Goal: Navigation & Orientation: Find specific page/section

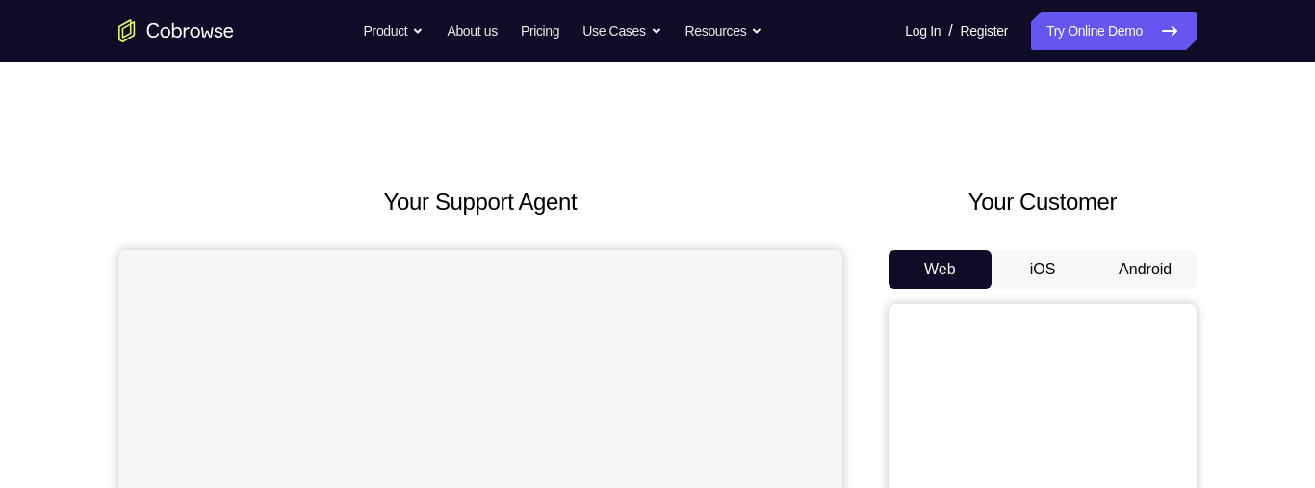
click at [1144, 264] on button "Android" at bounding box center [1145, 269] width 103 height 39
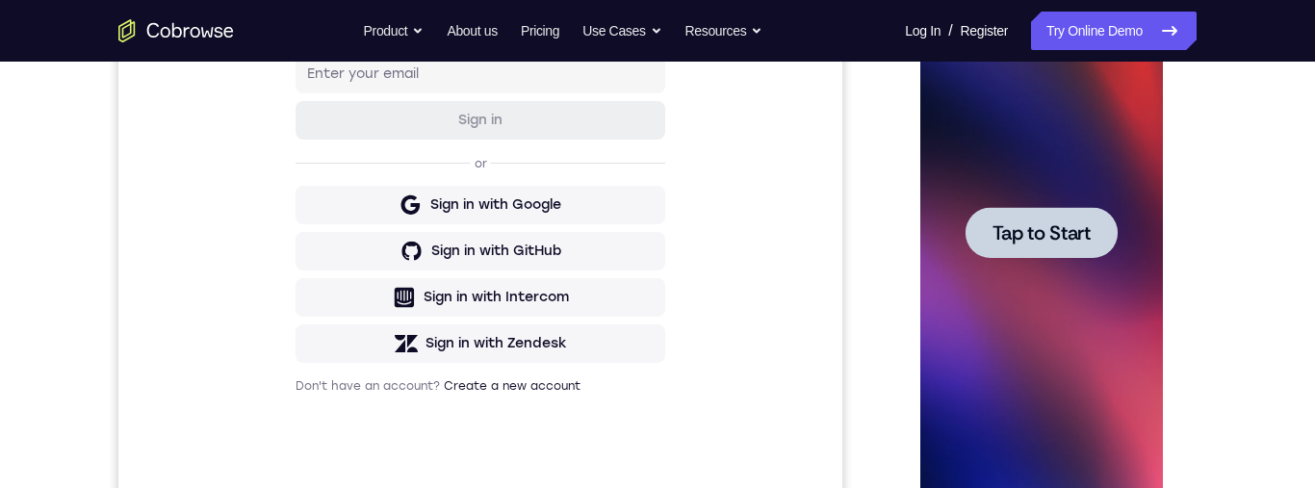
click at [737, 150] on div "Sign in to your account Sign in or Sign in with Google Sign in with GitHub Sign…" at bounding box center [480, 203] width 724 height 645
click at [1072, 243] on span "Tap to Start" at bounding box center [1041, 232] width 98 height 19
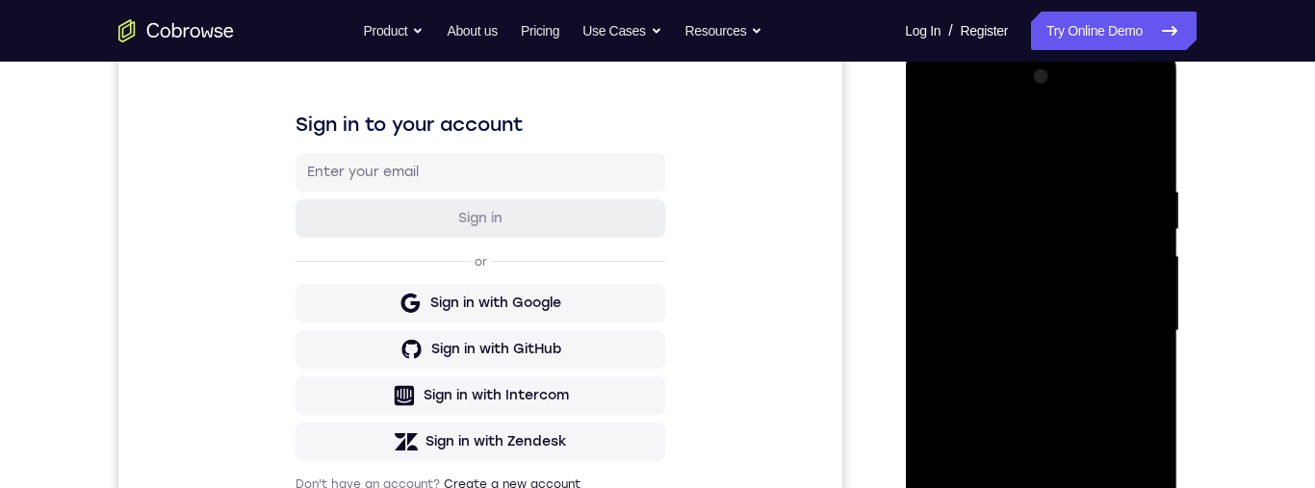
scroll to position [390, 0]
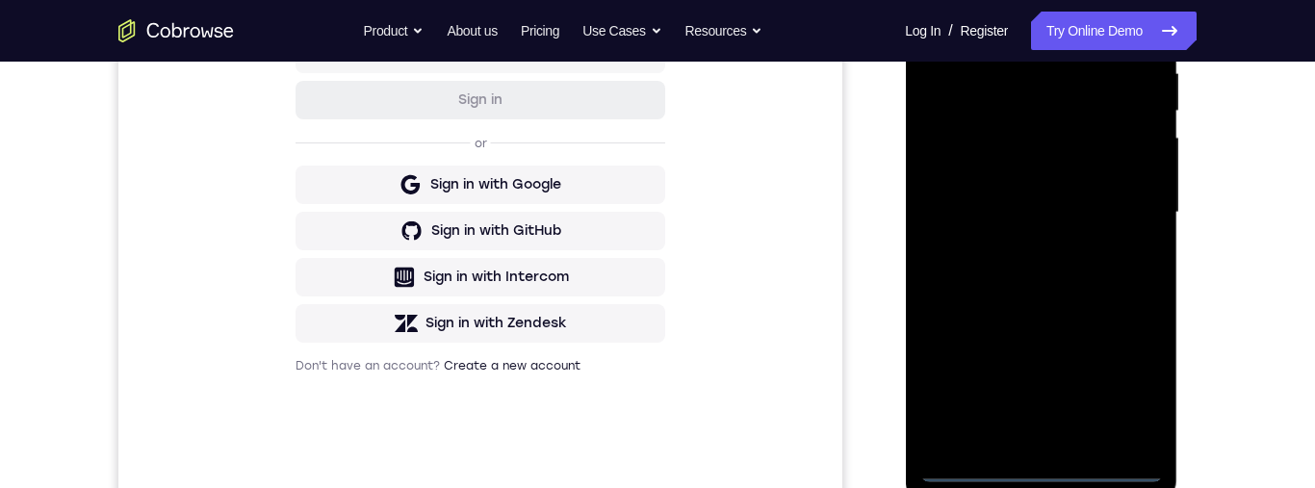
click at [1043, 468] on div at bounding box center [1041, 212] width 243 height 539
click at [1139, 383] on div at bounding box center [1041, 212] width 243 height 539
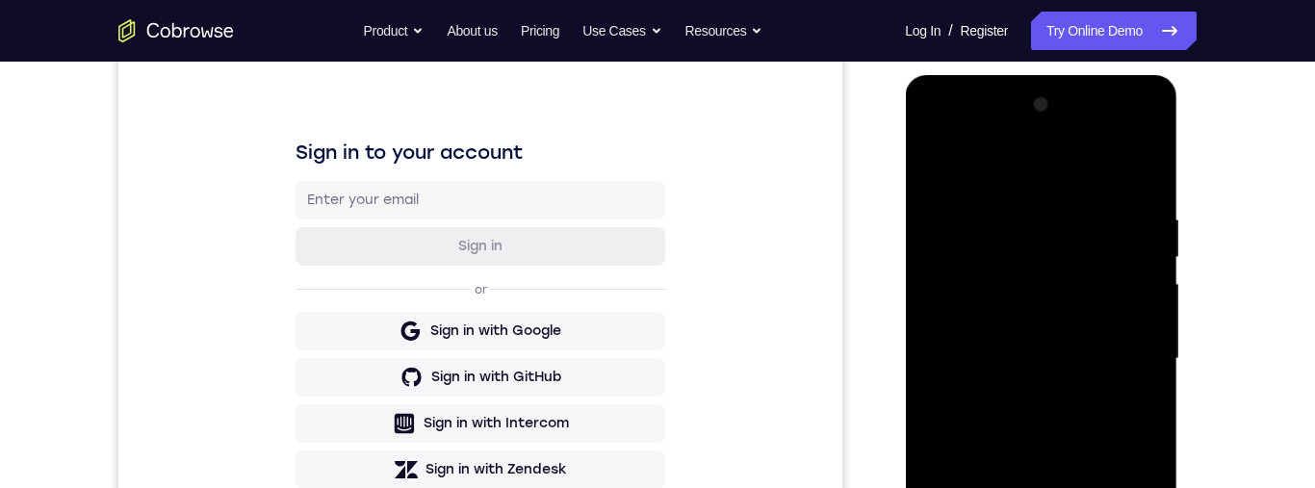
click at [967, 173] on div at bounding box center [1041, 359] width 243 height 539
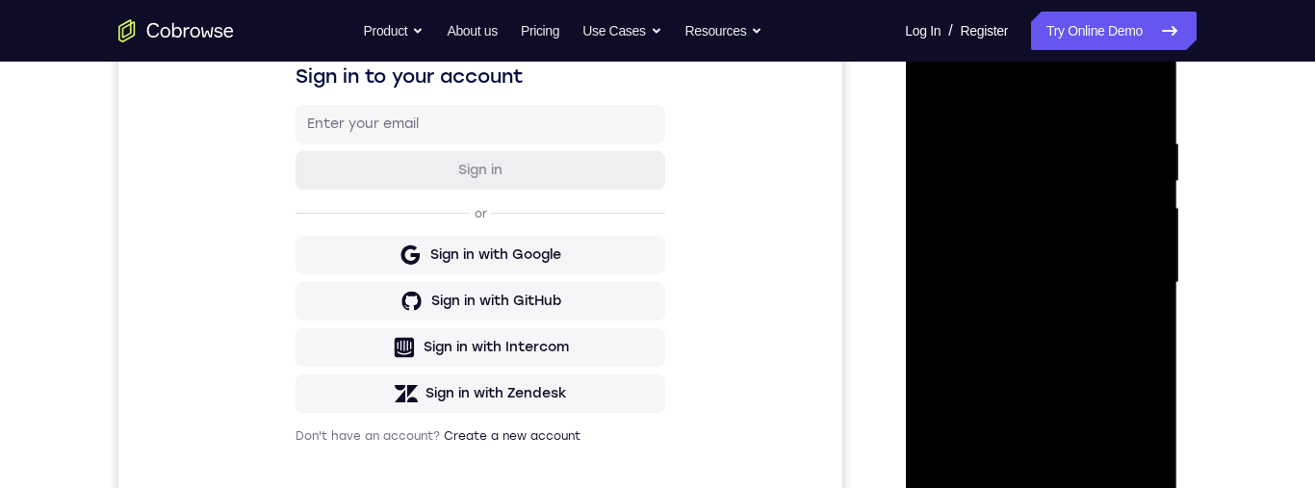
click at [1121, 265] on div at bounding box center [1041, 282] width 243 height 539
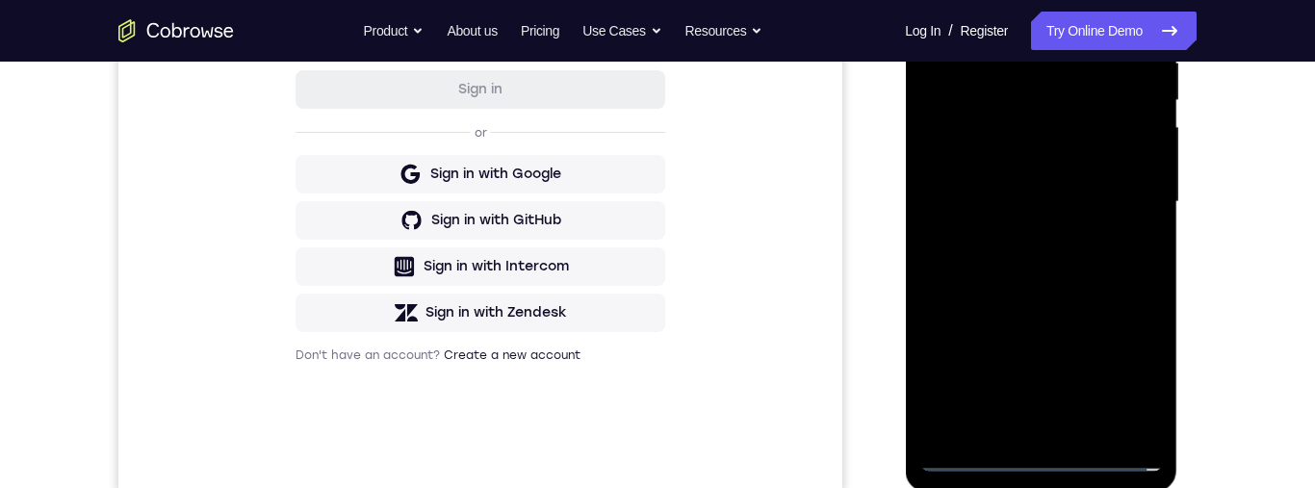
click at [1015, 239] on div at bounding box center [1041, 202] width 243 height 539
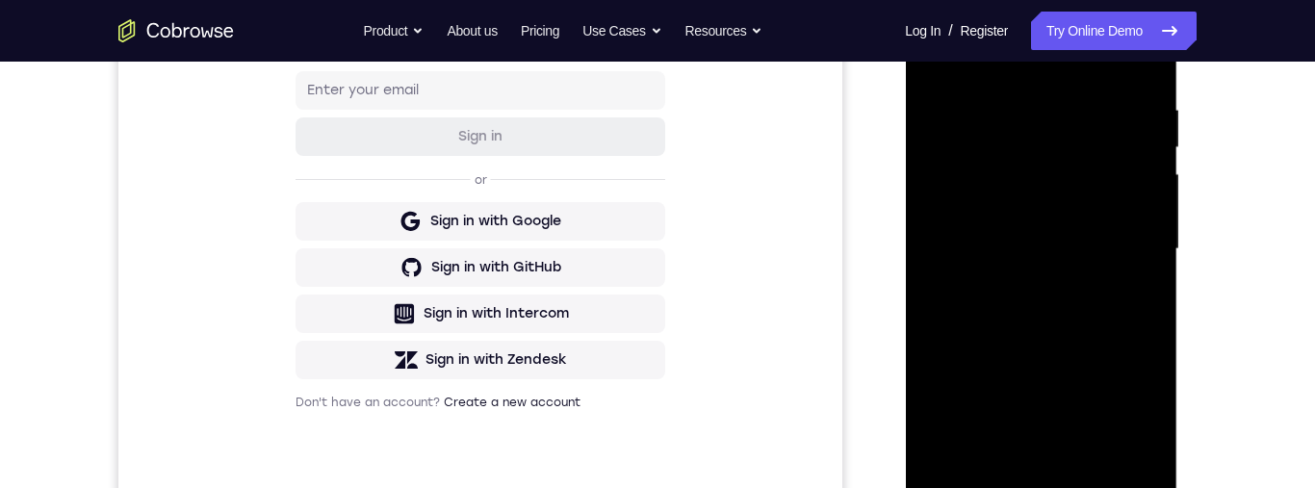
click at [950, 226] on div at bounding box center [1041, 249] width 243 height 539
click at [1014, 217] on div at bounding box center [1041, 249] width 243 height 539
click at [1115, 253] on div at bounding box center [1041, 249] width 243 height 539
click at [1078, 311] on div at bounding box center [1041, 249] width 243 height 539
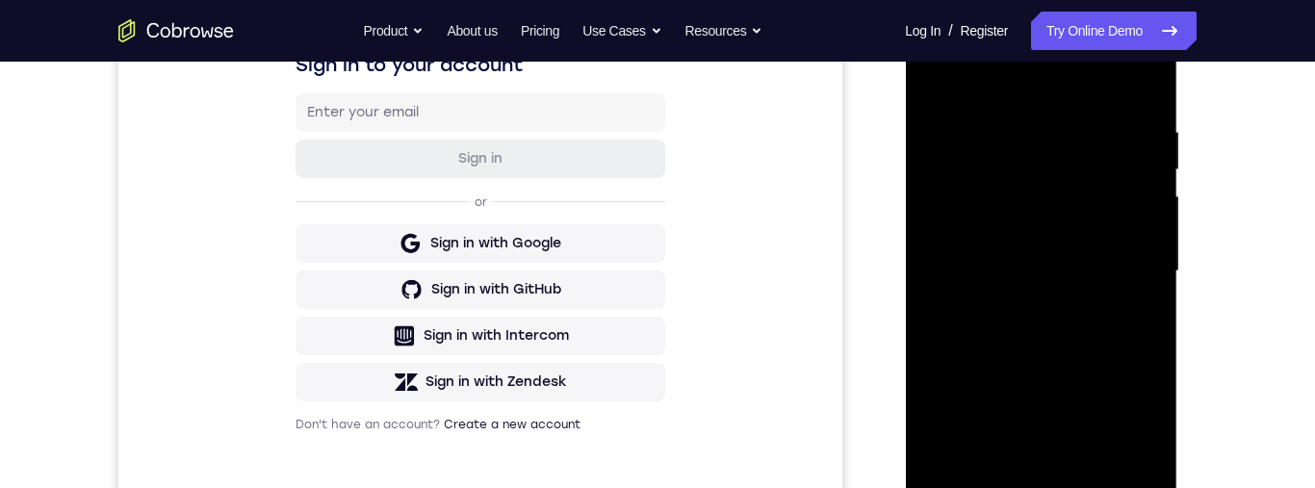
scroll to position [328, 0]
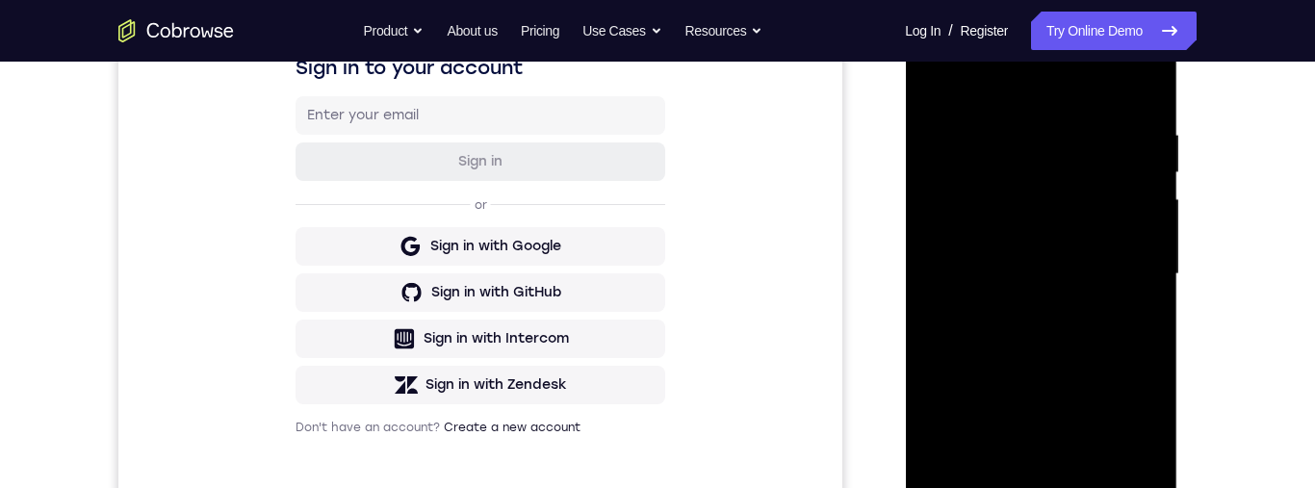
click at [1042, 352] on div at bounding box center [1041, 274] width 243 height 539
click at [998, 115] on div at bounding box center [1041, 274] width 243 height 539
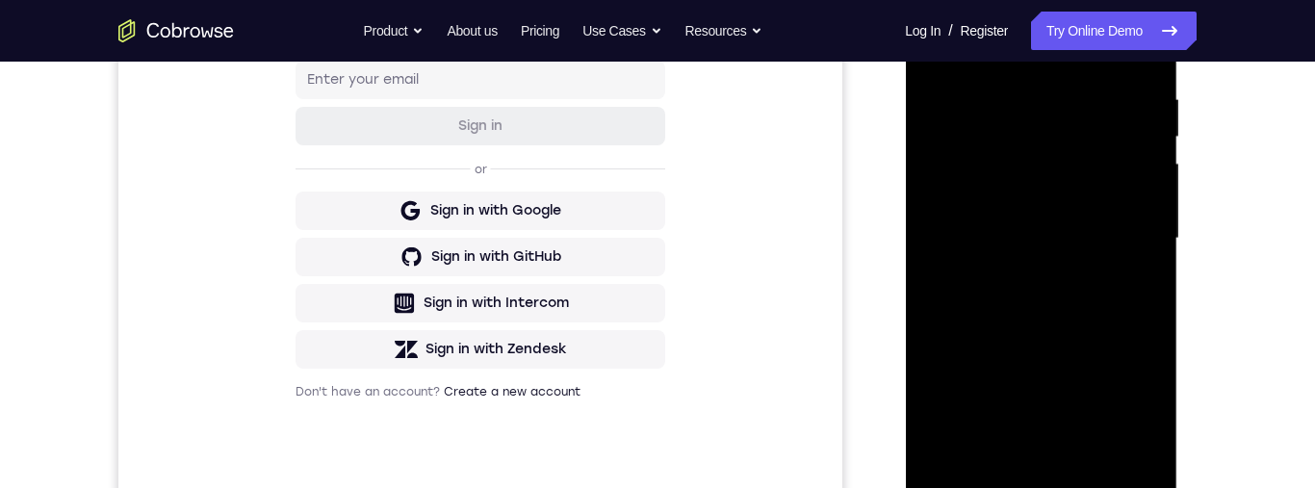
scroll to position [377, 0]
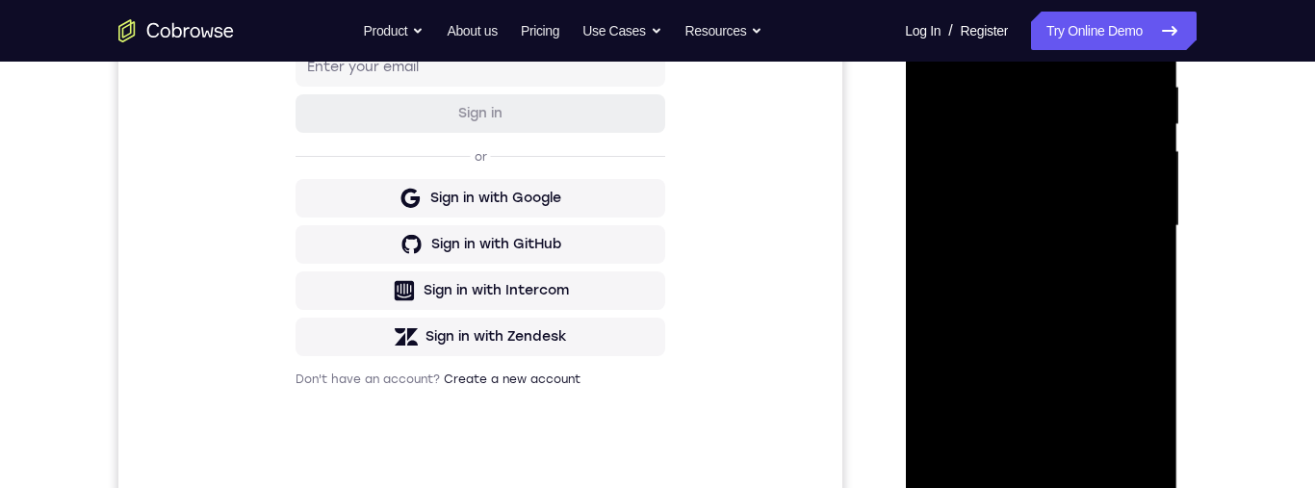
click at [1007, 441] on div at bounding box center [1041, 226] width 243 height 539
click at [1096, 268] on div at bounding box center [1041, 226] width 243 height 539
click at [1083, 449] on div at bounding box center [1041, 226] width 243 height 539
click at [1140, 455] on div at bounding box center [1041, 226] width 243 height 539
click at [1133, 447] on div at bounding box center [1041, 226] width 243 height 539
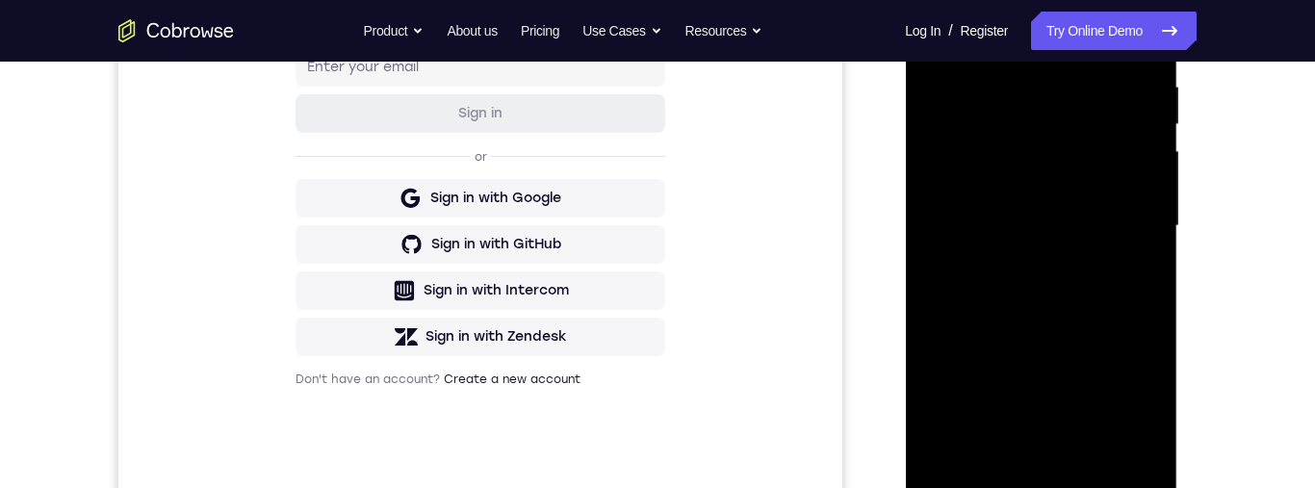
scroll to position [303, 0]
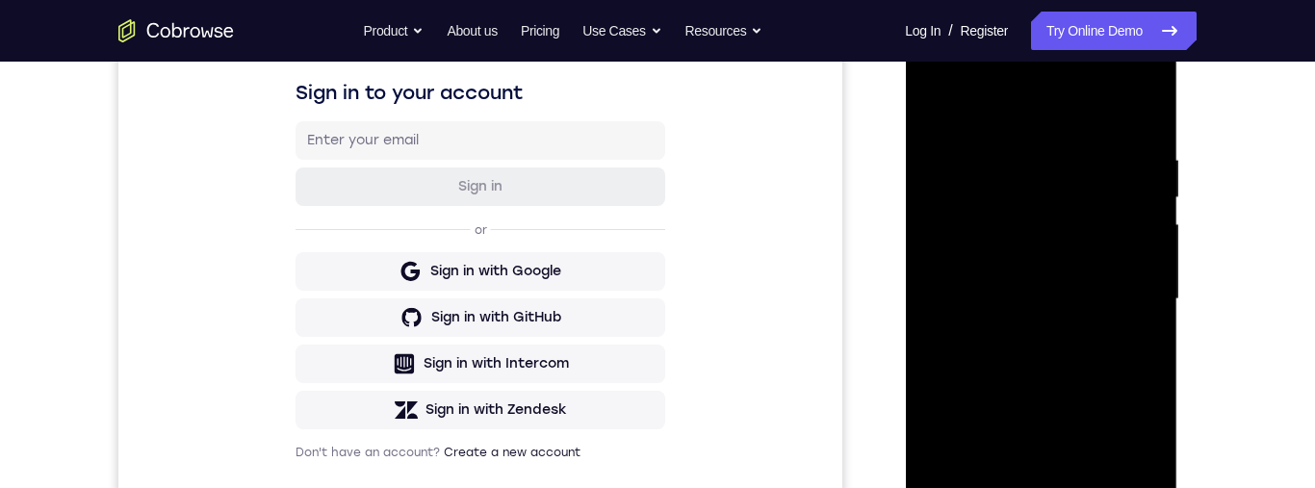
click at [1137, 112] on div at bounding box center [1041, 299] width 243 height 539
click at [1135, 115] on div at bounding box center [1041, 301] width 243 height 539
click at [1042, 146] on div at bounding box center [1041, 301] width 243 height 539
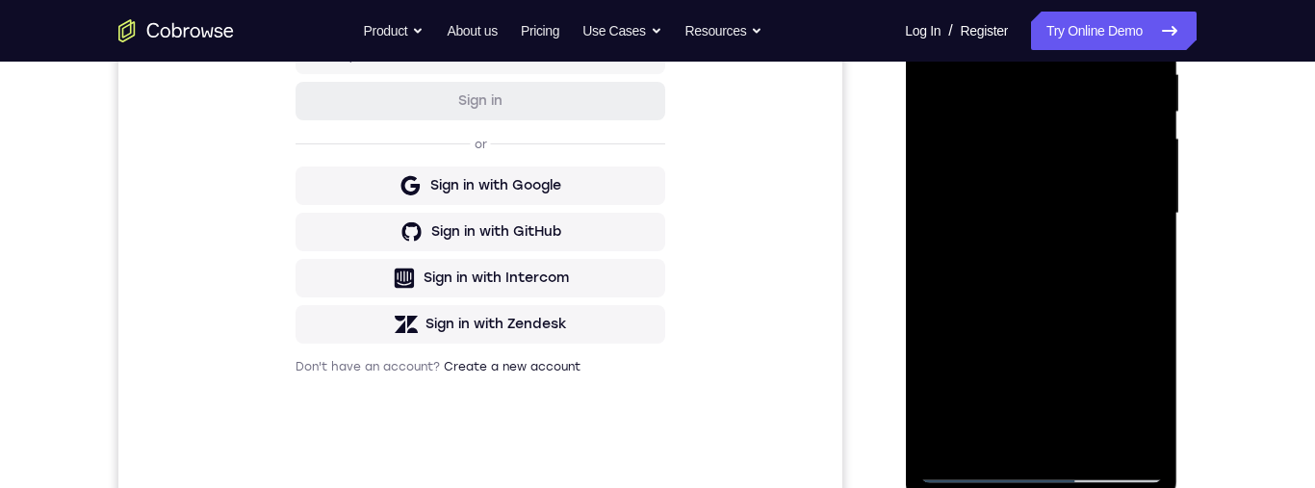
scroll to position [281, 0]
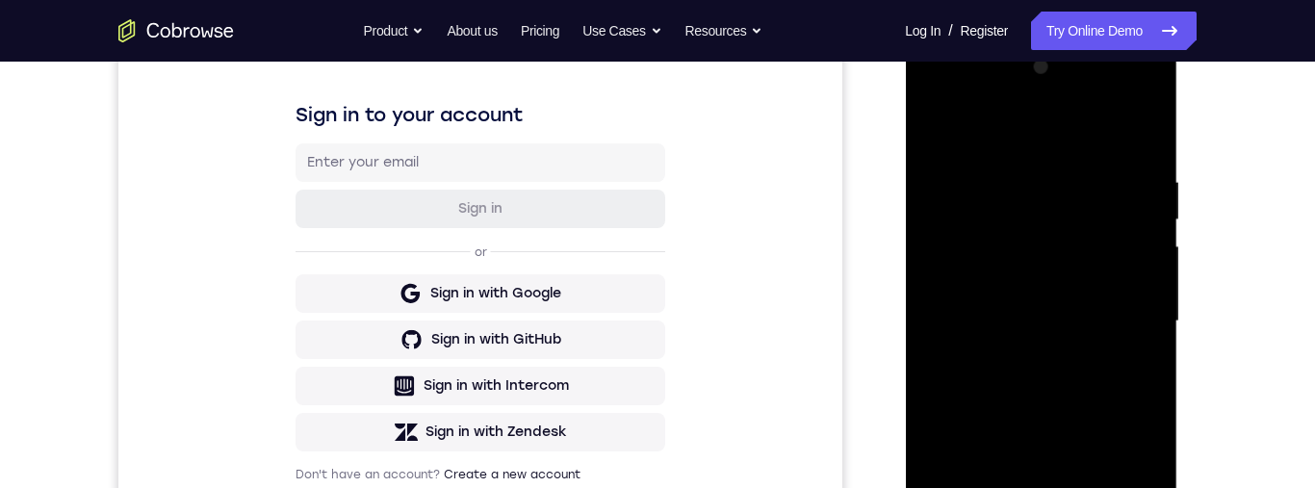
click at [1134, 133] on div at bounding box center [1041, 321] width 243 height 539
click at [1093, 171] on div at bounding box center [1041, 321] width 243 height 539
click at [1145, 136] on div at bounding box center [1041, 321] width 243 height 539
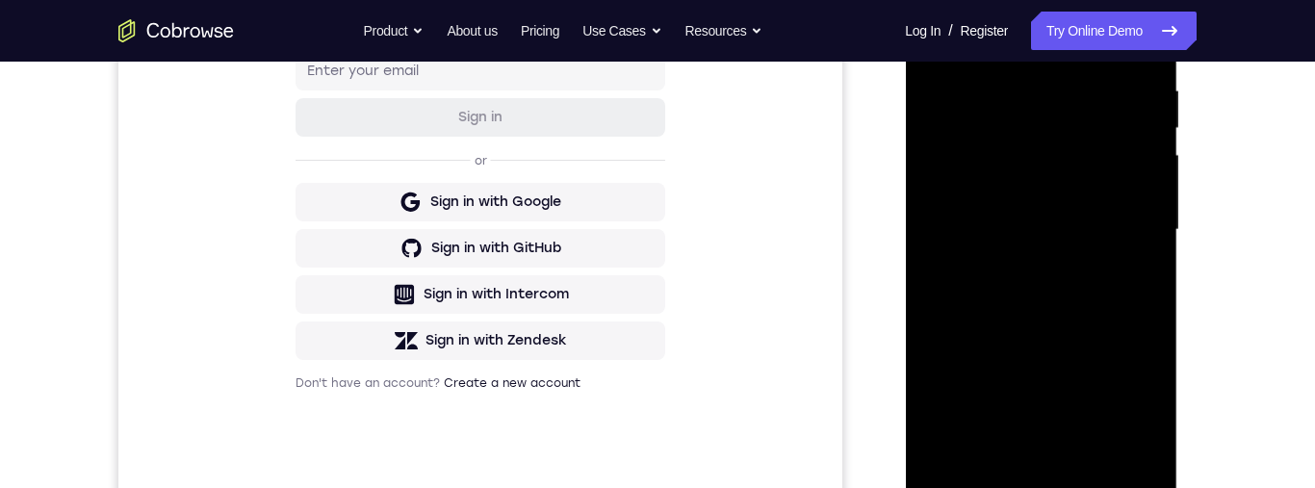
scroll to position [372, 0]
click at [1093, 450] on div at bounding box center [1041, 230] width 243 height 539
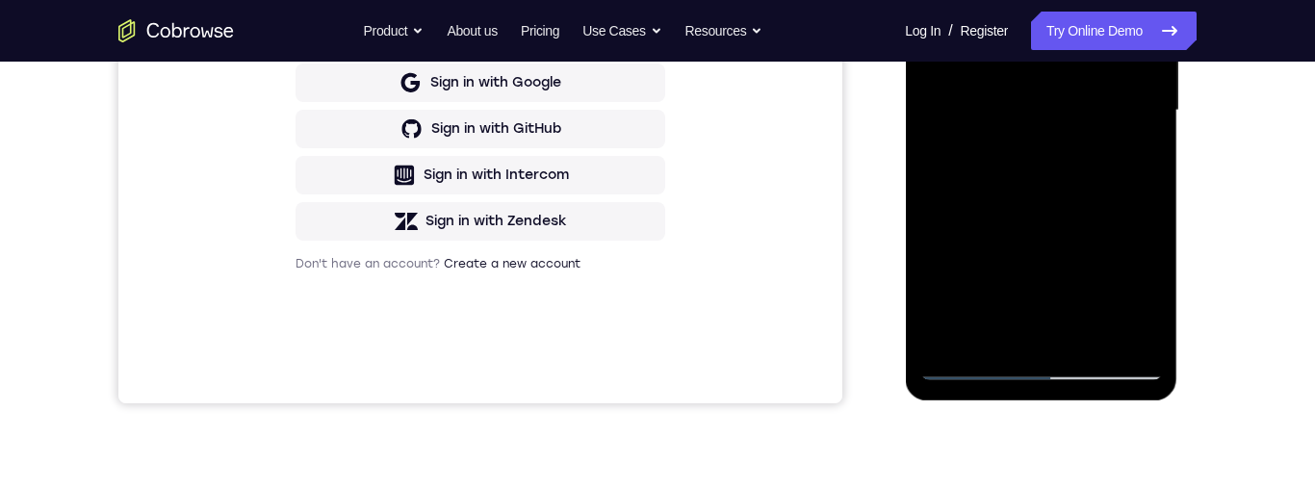
scroll to position [514, 0]
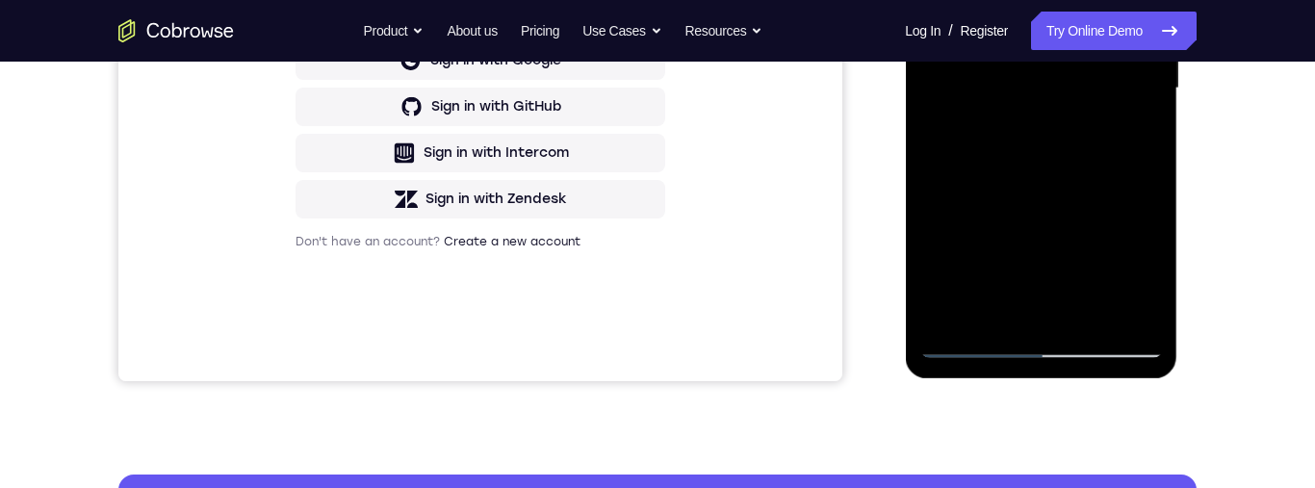
click at [1060, 193] on div at bounding box center [1041, 88] width 243 height 539
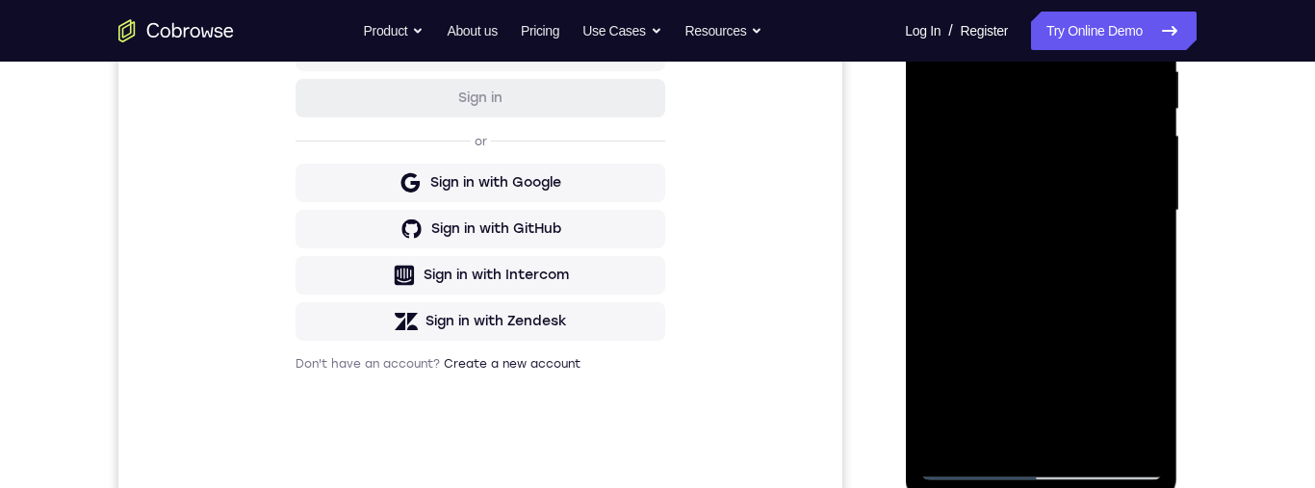
scroll to position [383, 0]
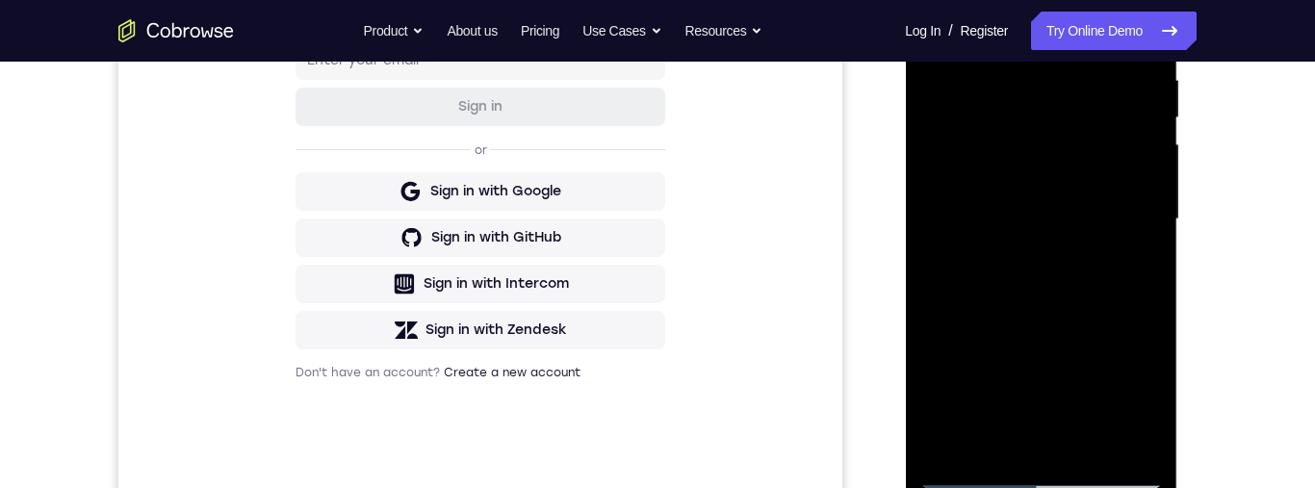
click at [1042, 165] on div at bounding box center [1041, 219] width 243 height 539
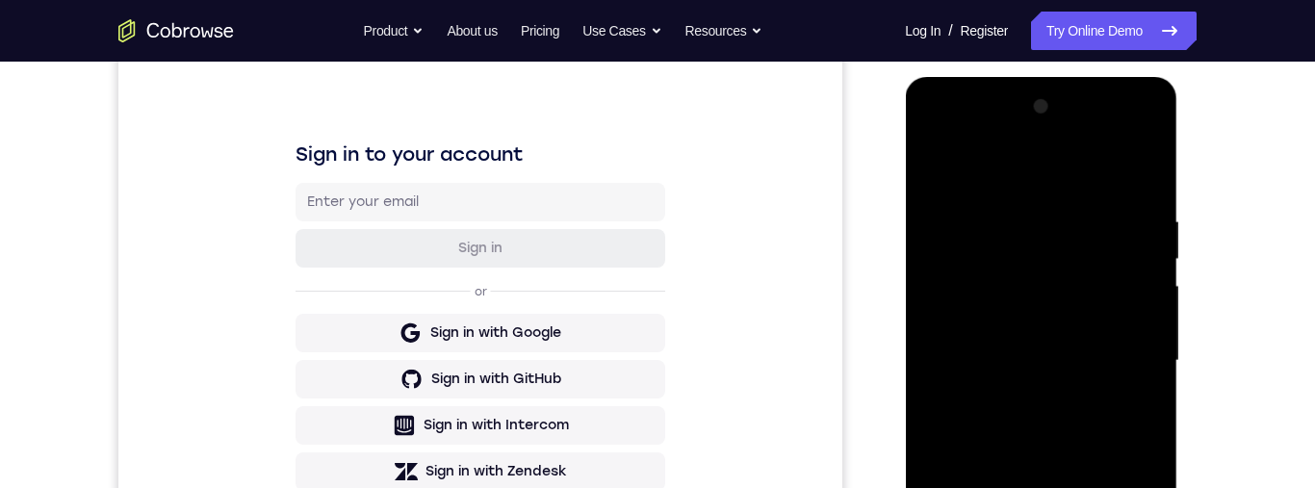
scroll to position [262, 0]
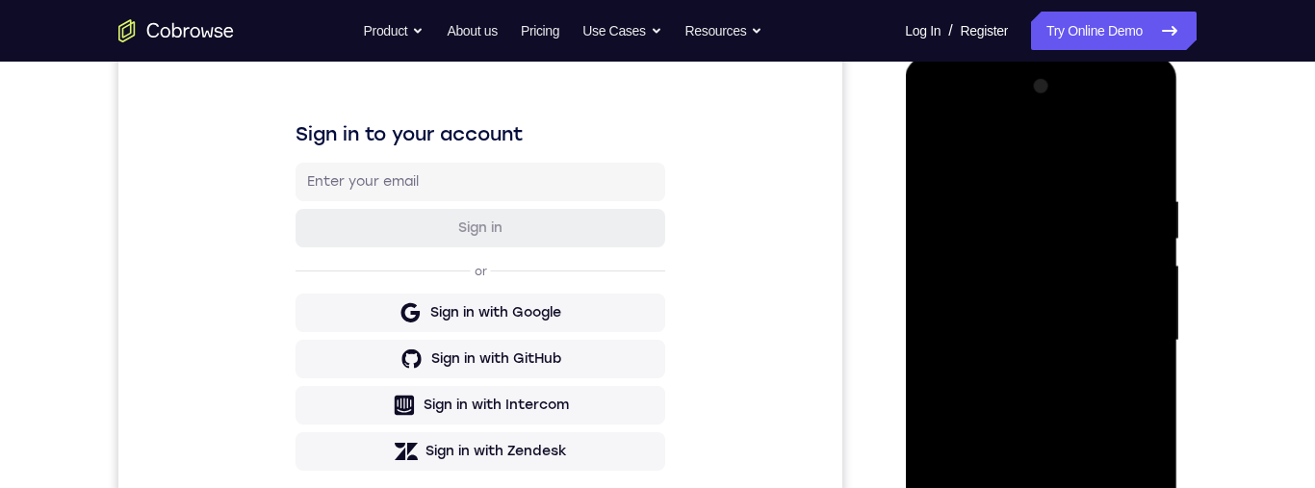
click at [1009, 246] on div at bounding box center [1041, 340] width 243 height 539
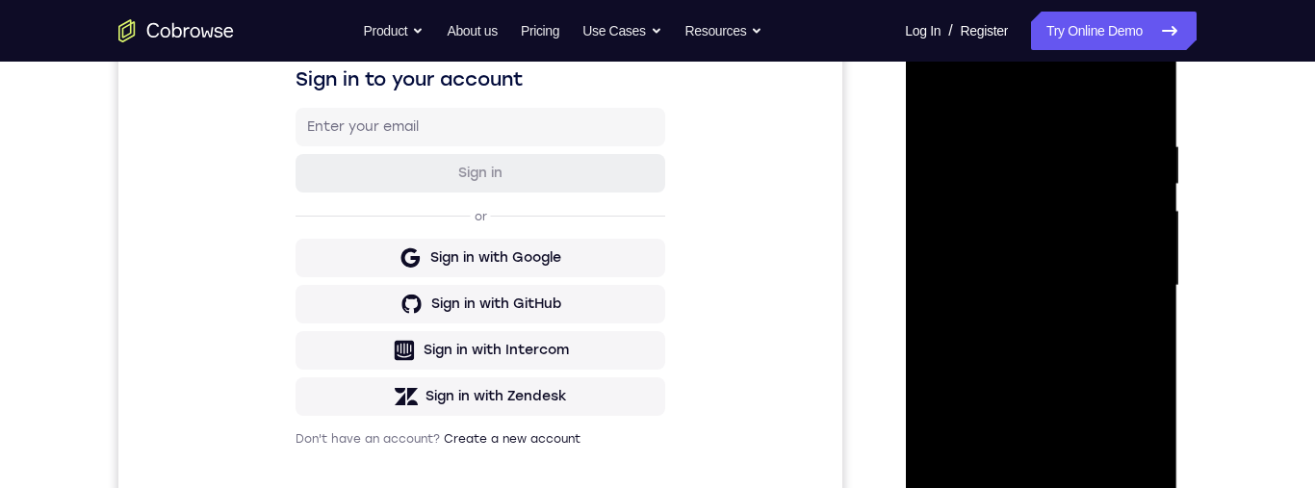
scroll to position [337, 0]
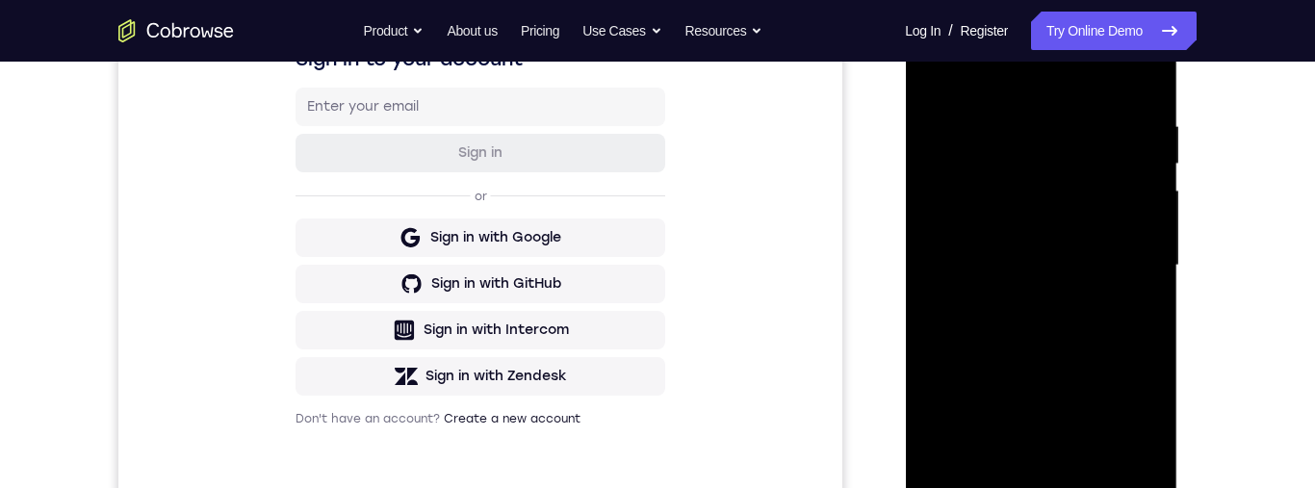
click at [938, 69] on div at bounding box center [1041, 265] width 243 height 539
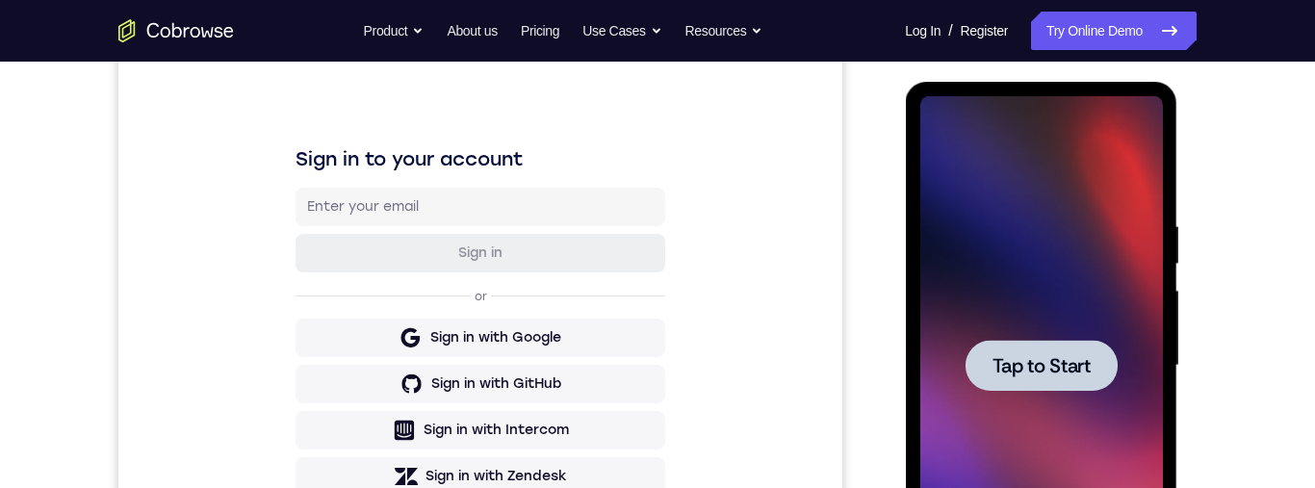
scroll to position [235, 0]
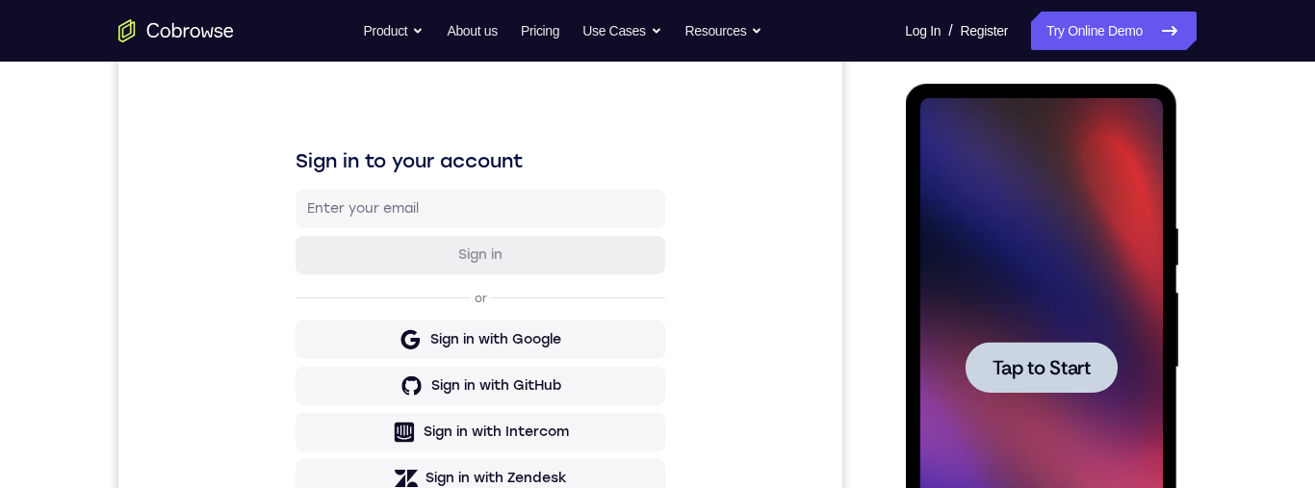
click at [1027, 377] on span "Tap to Start" at bounding box center [1041, 367] width 98 height 19
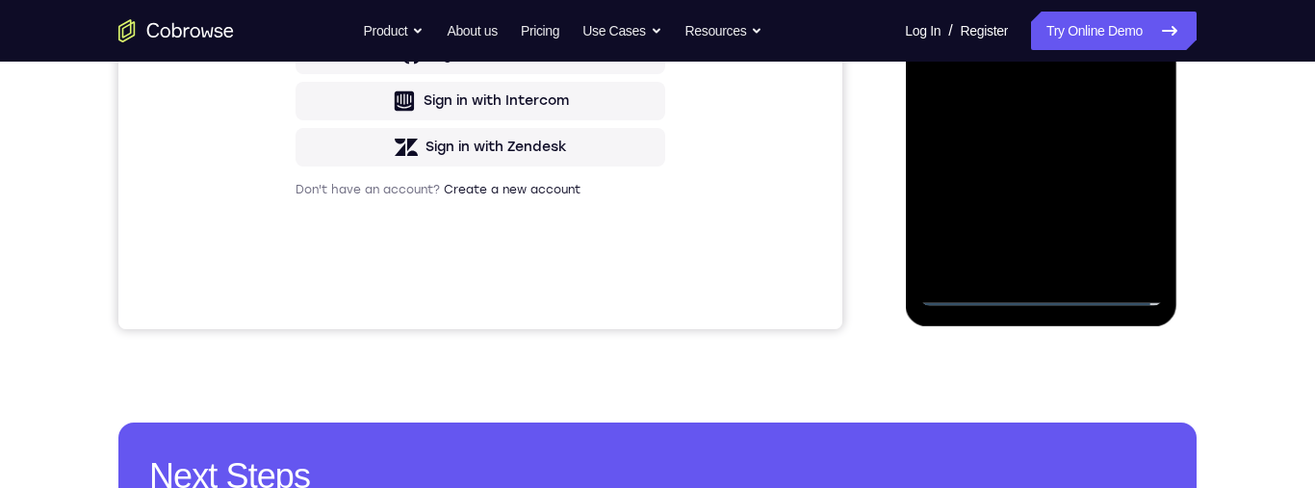
scroll to position [471, 0]
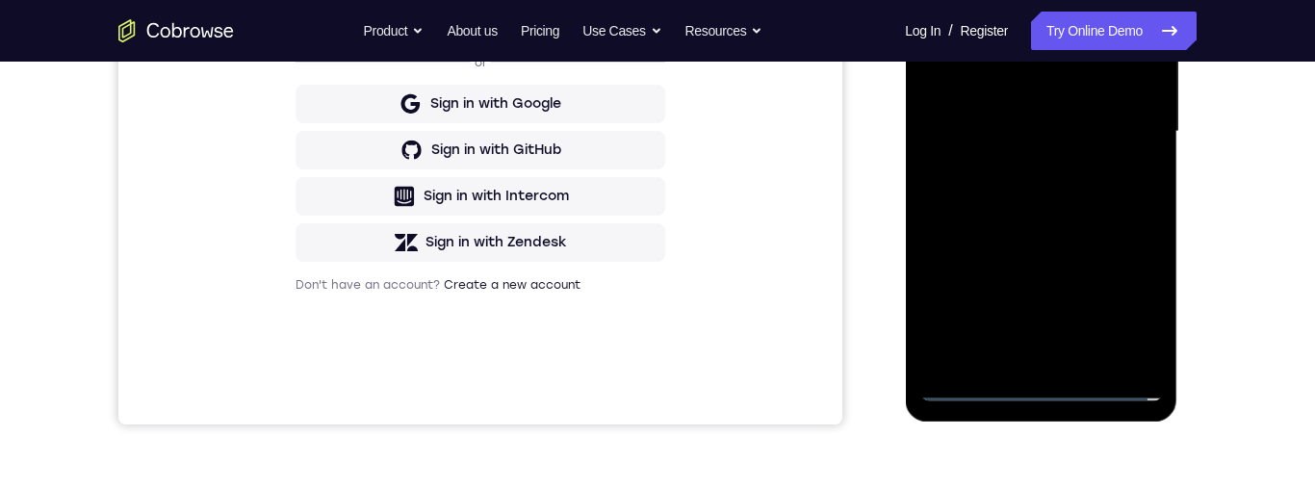
click at [1039, 384] on div at bounding box center [1041, 131] width 243 height 539
click at [1040, 390] on div at bounding box center [1041, 131] width 243 height 539
click at [1130, 299] on div at bounding box center [1041, 131] width 243 height 539
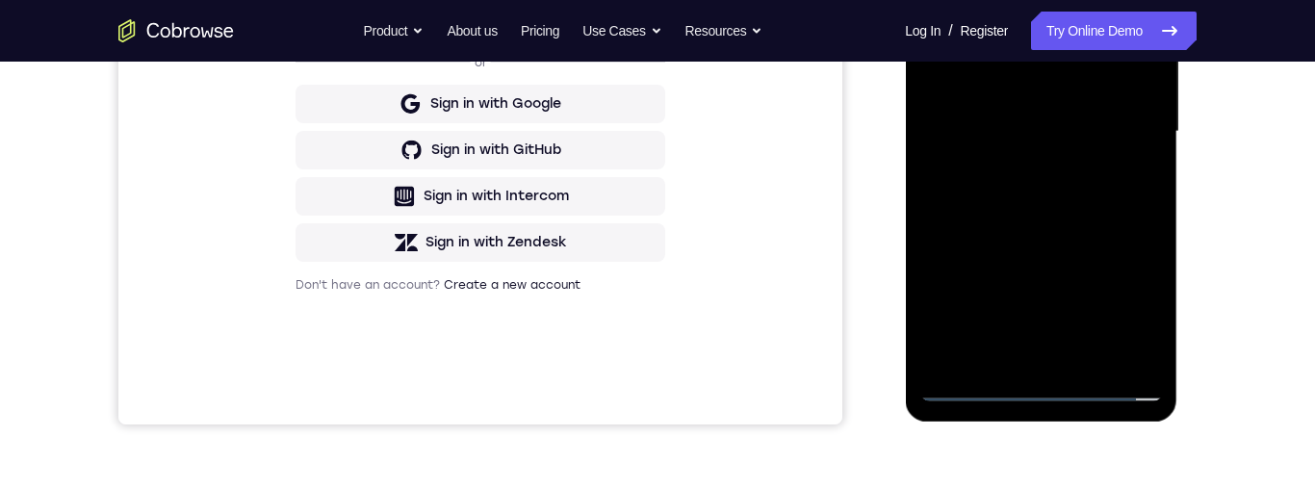
click at [1130, 299] on div at bounding box center [1041, 131] width 243 height 539
click at [826, 250] on div "Sign in to your account Sign in or Sign in with Google Sign in with GitHub Sign…" at bounding box center [480, 101] width 724 height 645
click at [1119, 302] on div at bounding box center [1041, 131] width 243 height 539
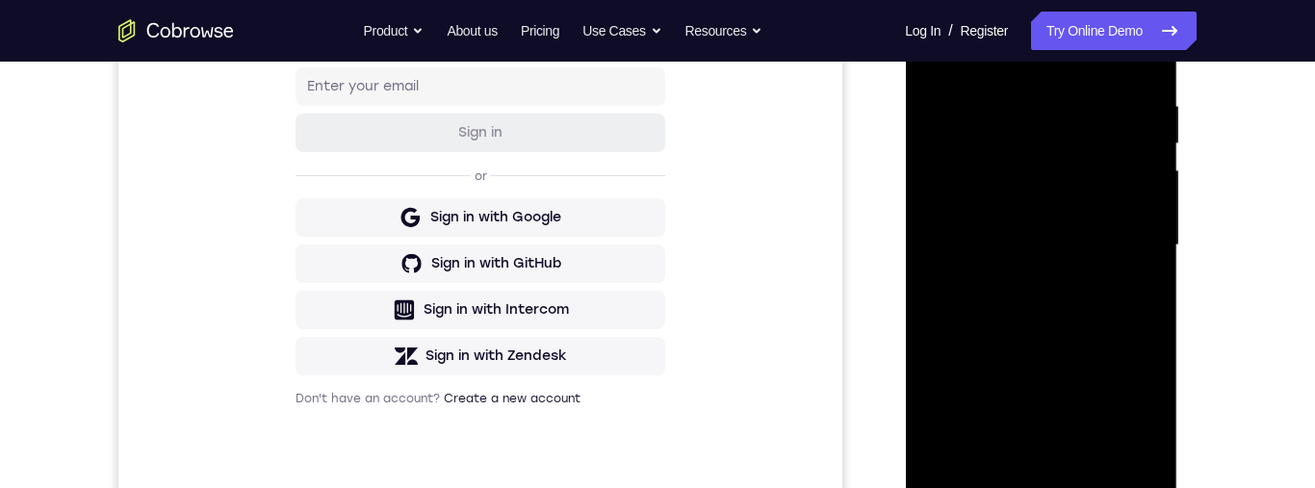
scroll to position [254, 0]
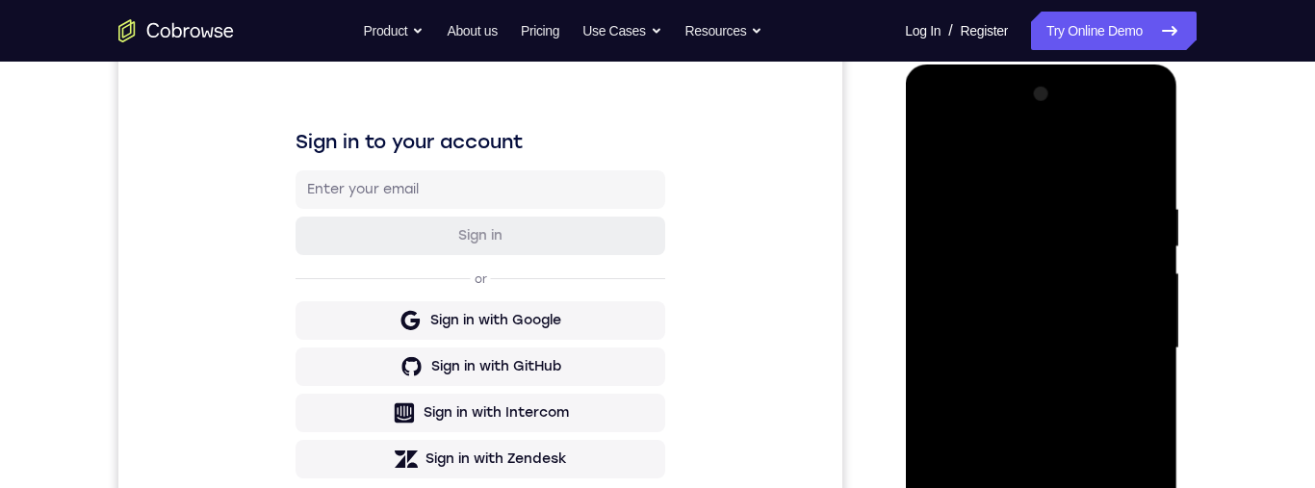
click at [1028, 158] on div at bounding box center [1041, 348] width 243 height 539
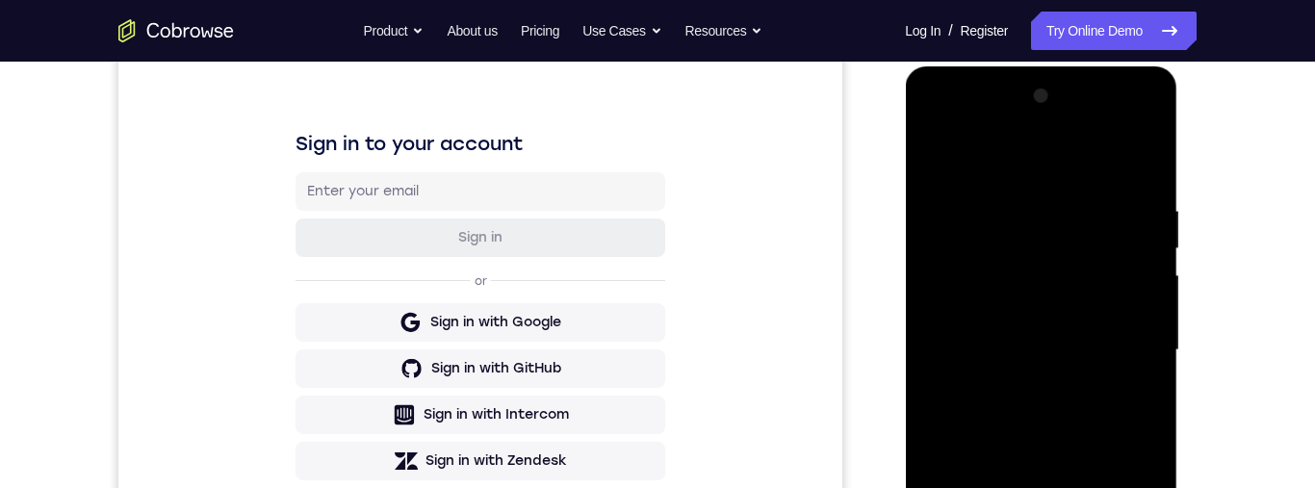
click at [995, 160] on div at bounding box center [1041, 350] width 243 height 539
click at [1314, 373] on div "Your Support Agent Your Customer Web iOS Android Next Steps We’d be happy to gi…" at bounding box center [657, 444] width 1315 height 1270
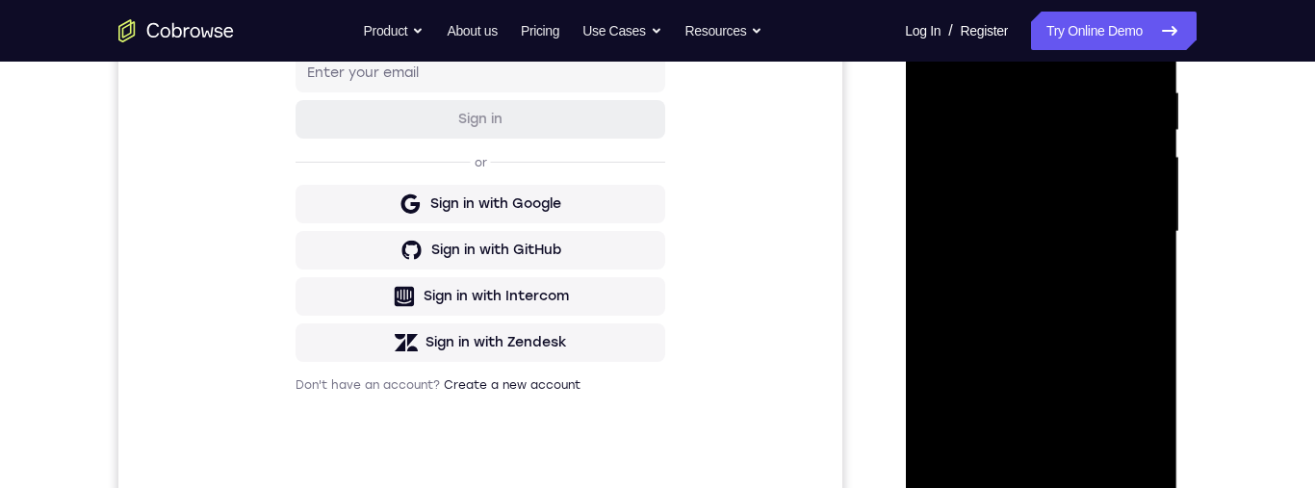
scroll to position [283, 0]
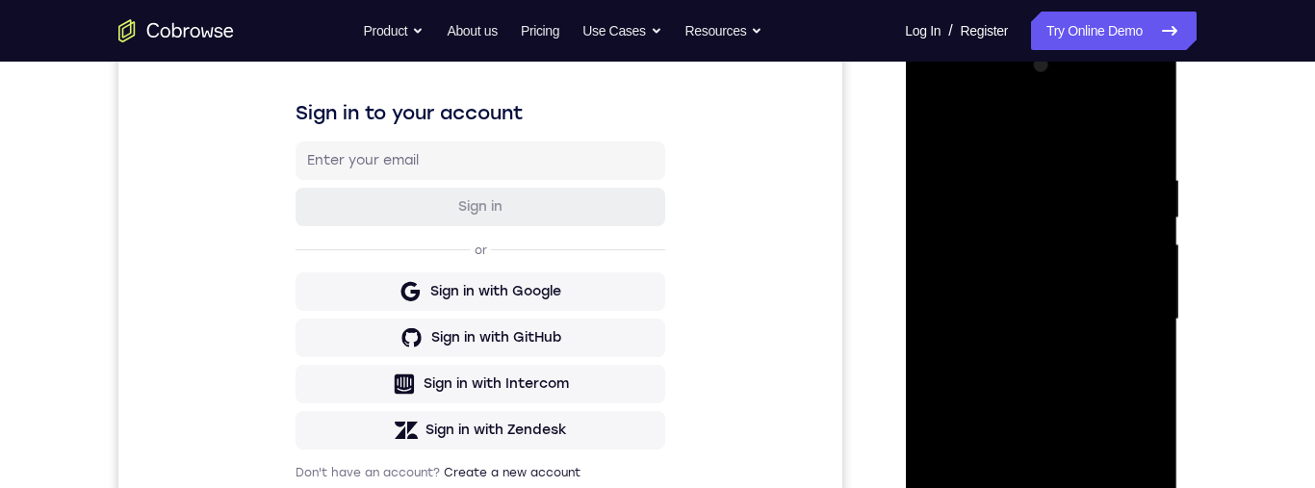
click at [1123, 312] on div at bounding box center [1041, 319] width 243 height 539
click at [1024, 357] on div at bounding box center [1041, 319] width 243 height 539
click at [953, 292] on div at bounding box center [1041, 319] width 243 height 539
click at [957, 275] on div at bounding box center [1041, 319] width 243 height 539
click at [1032, 321] on div at bounding box center [1041, 319] width 243 height 539
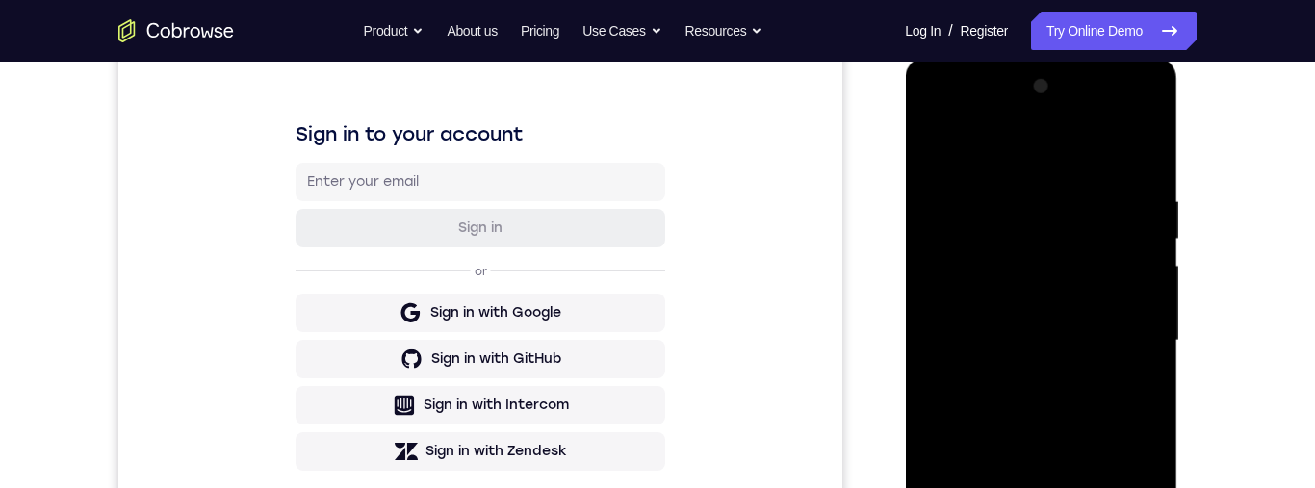
scroll to position [261, 0]
click at [998, 183] on div at bounding box center [1041, 341] width 243 height 539
click at [993, 189] on div at bounding box center [1041, 341] width 243 height 539
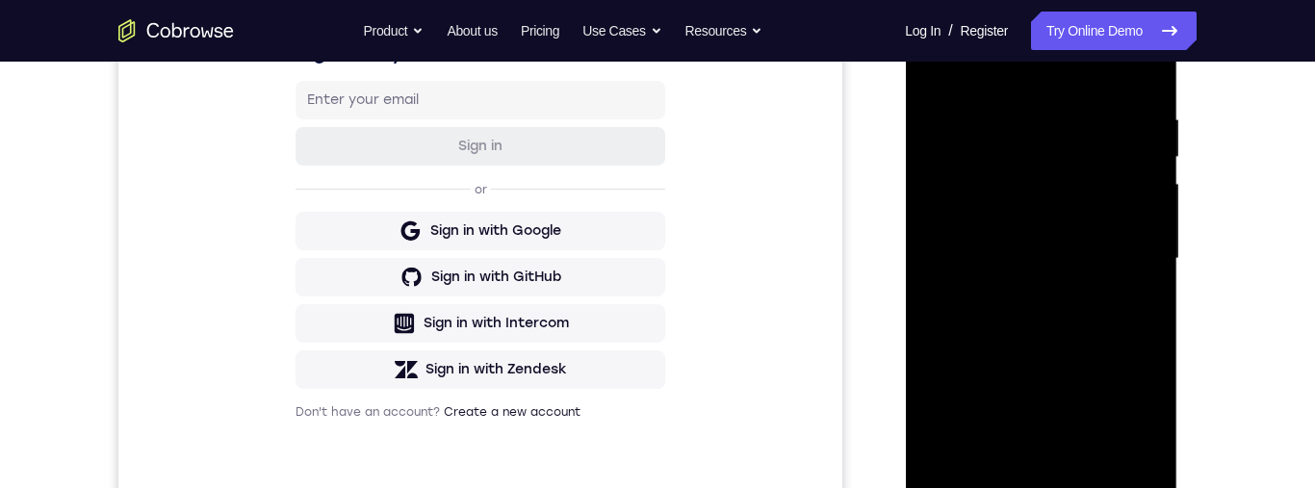
scroll to position [341, 0]
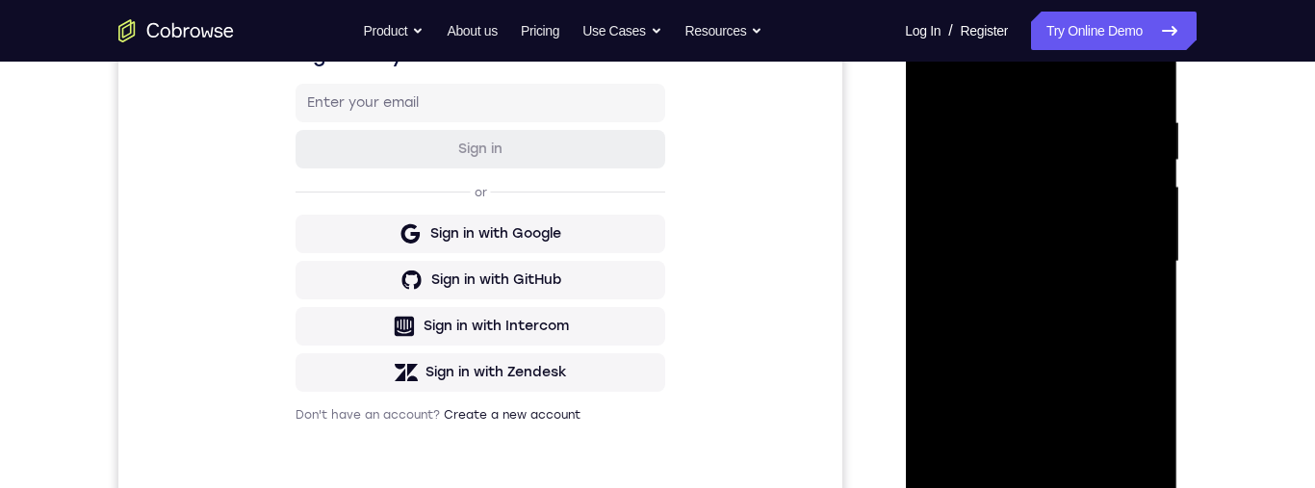
click at [1059, 336] on div at bounding box center [1041, 261] width 243 height 539
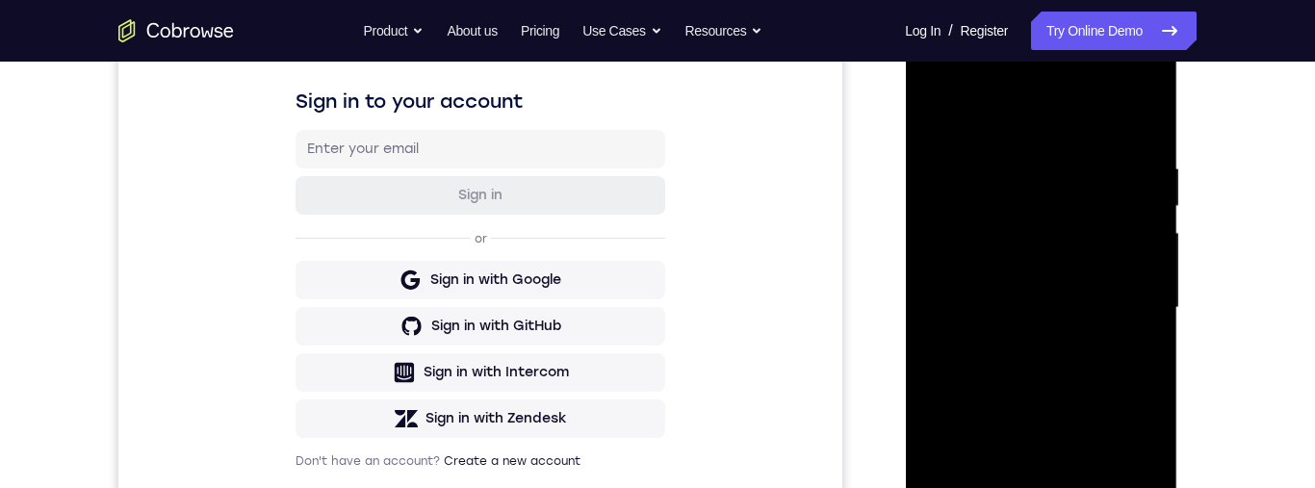
click at [1057, 383] on div at bounding box center [1041, 308] width 243 height 539
click at [1147, 143] on div at bounding box center [1041, 308] width 243 height 539
click at [1048, 389] on div at bounding box center [1041, 308] width 243 height 539
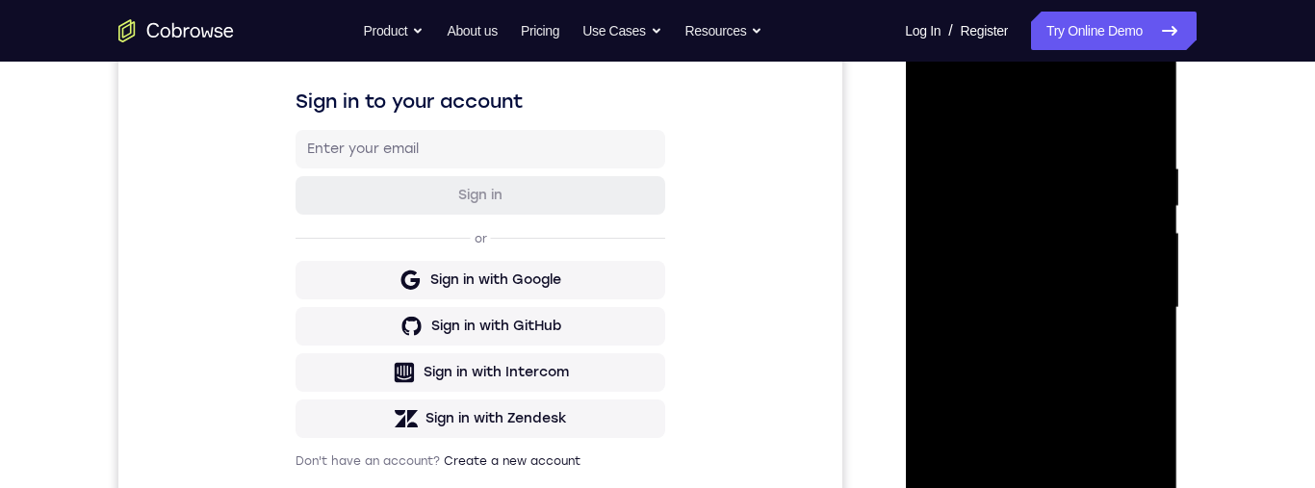
click at [1048, 389] on div at bounding box center [1041, 308] width 243 height 539
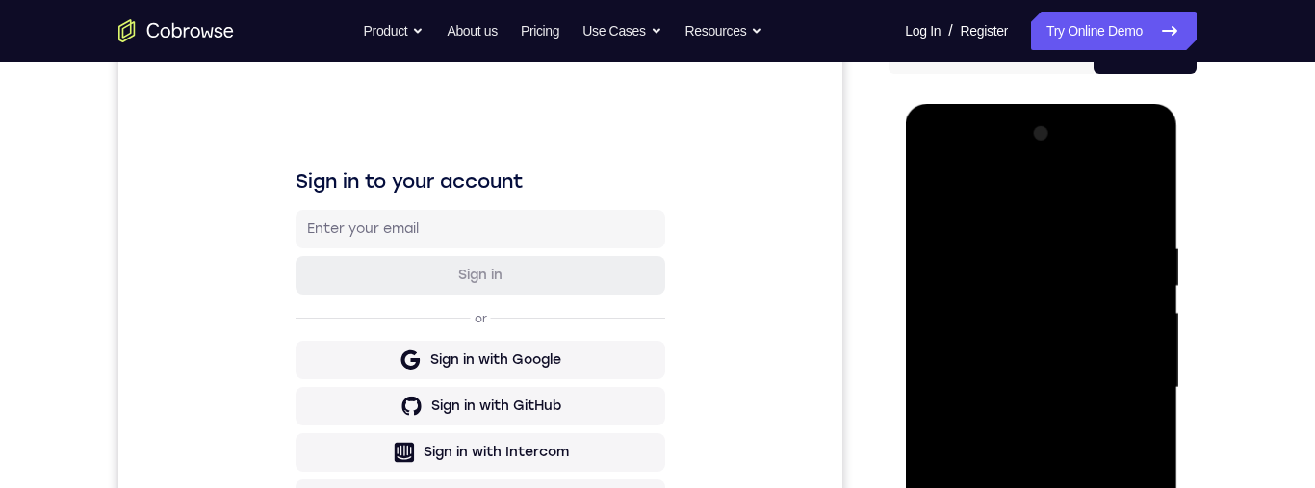
scroll to position [252, 0]
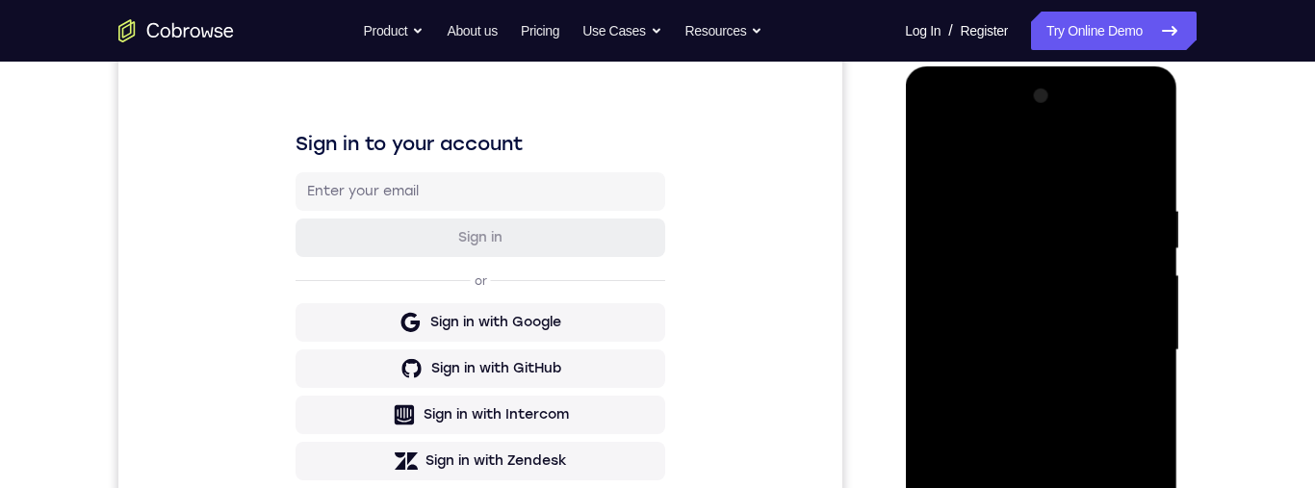
click at [994, 195] on div at bounding box center [1041, 350] width 243 height 539
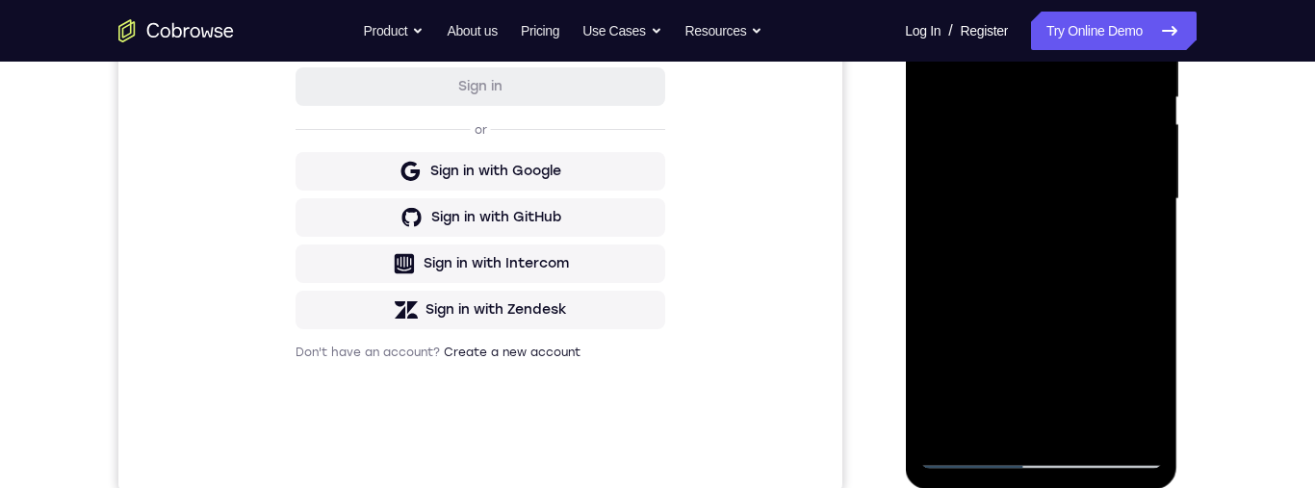
scroll to position [317, 0]
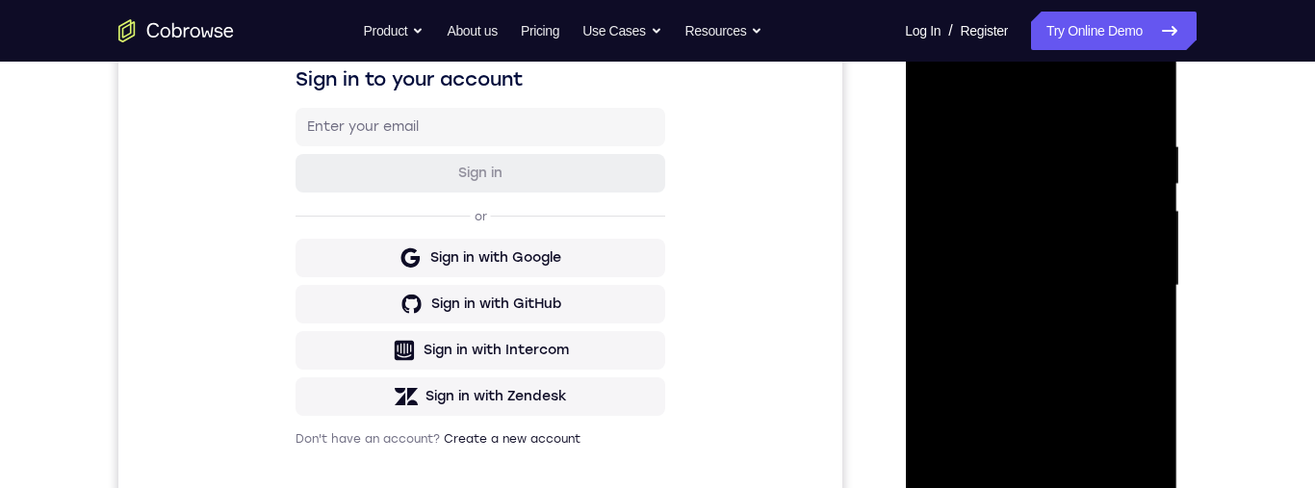
click at [998, 128] on div at bounding box center [1041, 285] width 243 height 539
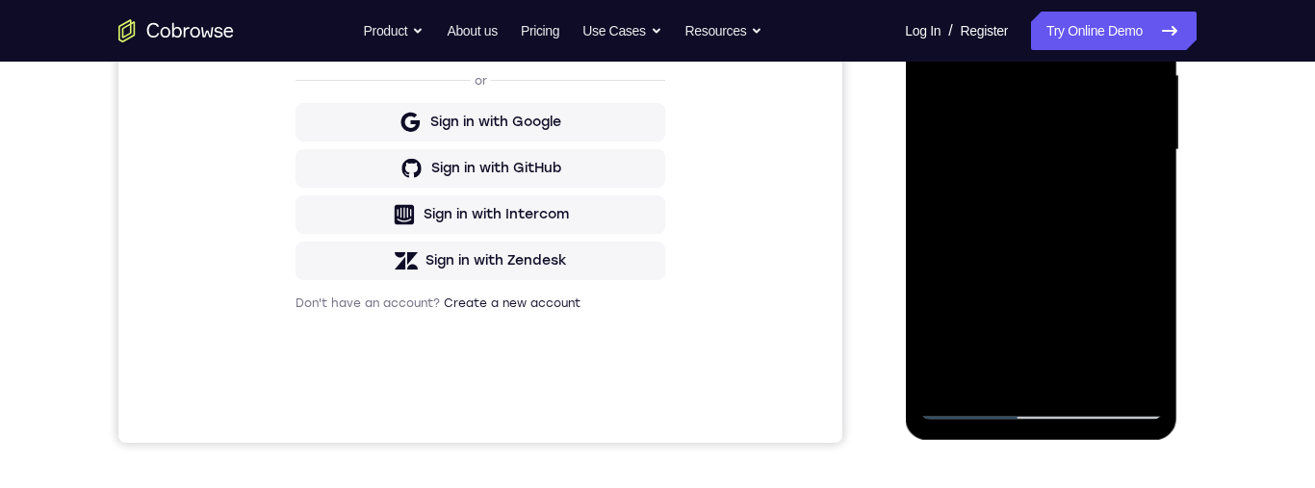
scroll to position [452, 0]
click at [1094, 375] on div at bounding box center [1041, 151] width 243 height 539
click at [770, 274] on div "Sign in to your account Sign in or Sign in with Google Sign in with GitHub Sign…" at bounding box center [480, 121] width 724 height 645
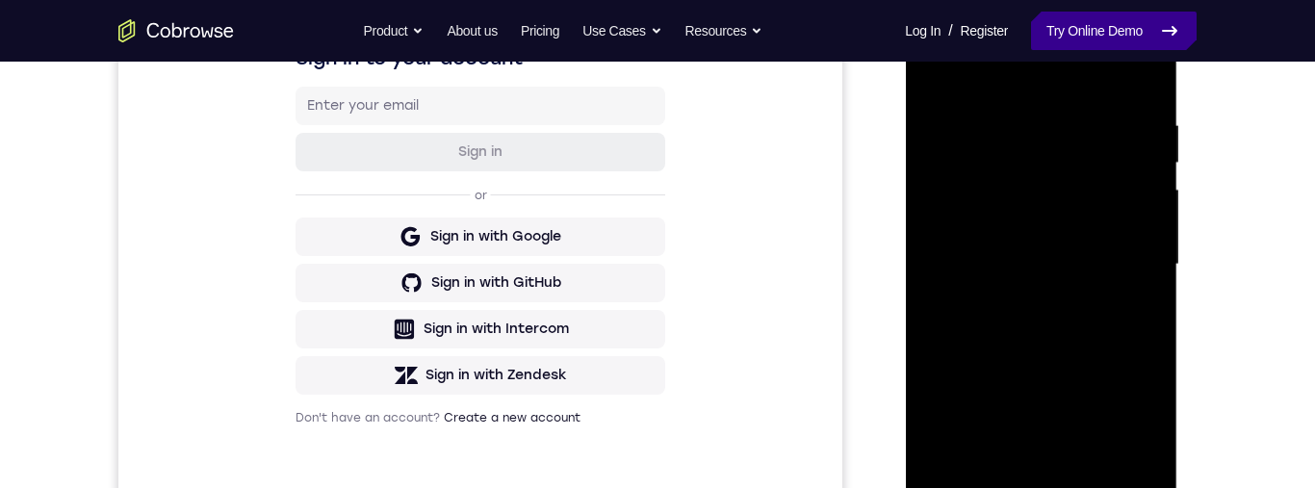
scroll to position [347, 0]
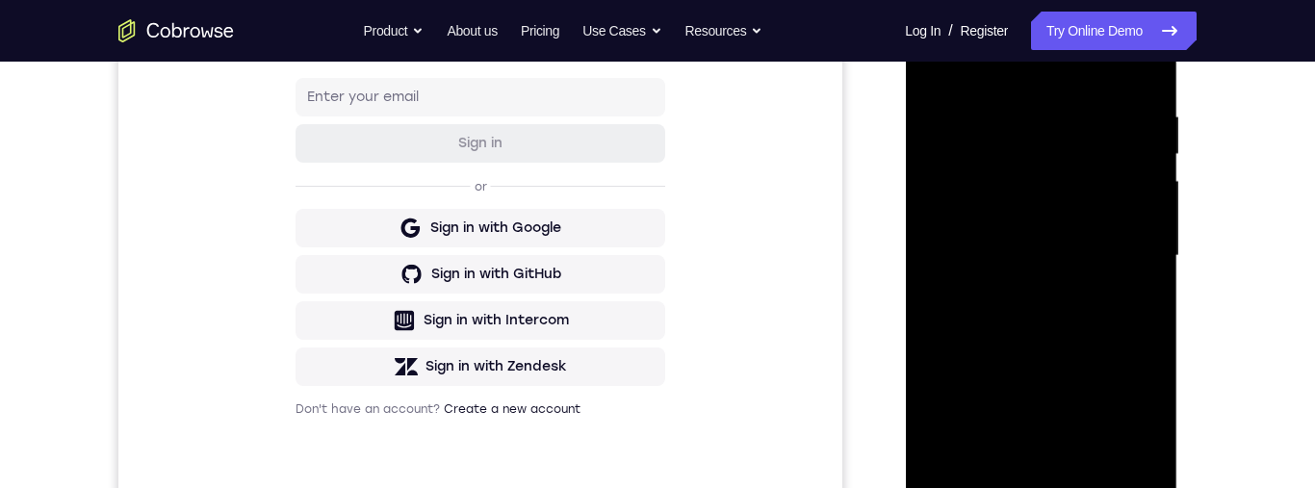
click at [1090, 106] on div at bounding box center [1041, 256] width 243 height 539
click at [1153, 225] on div at bounding box center [1041, 256] width 243 height 539
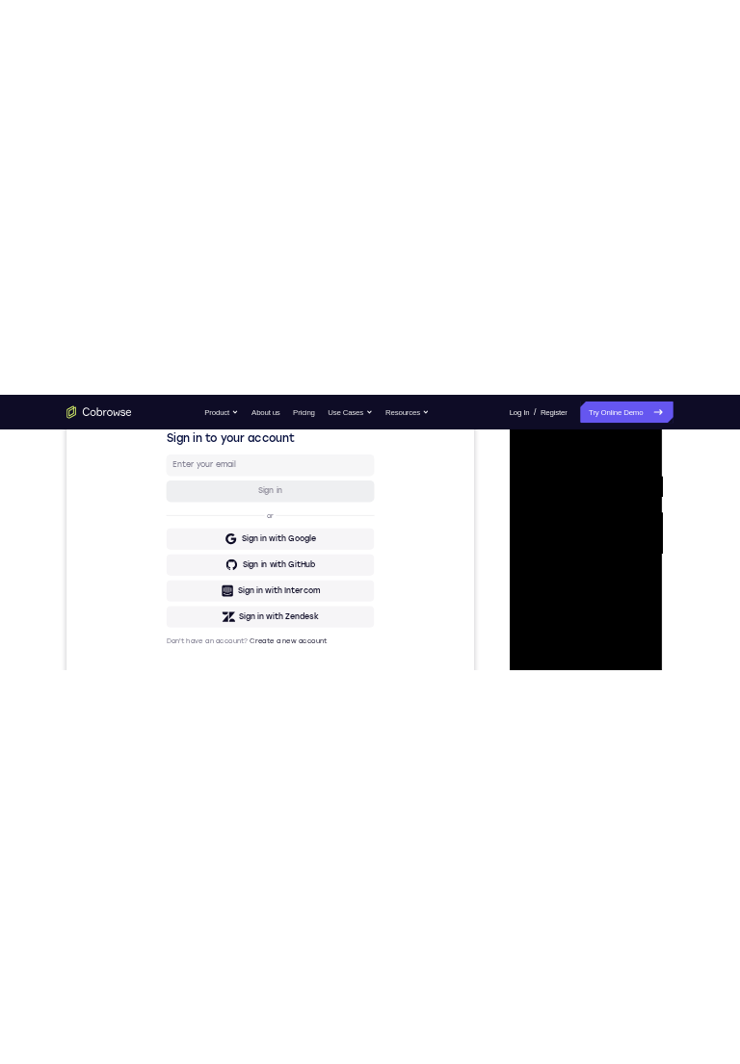
scroll to position [317, 0]
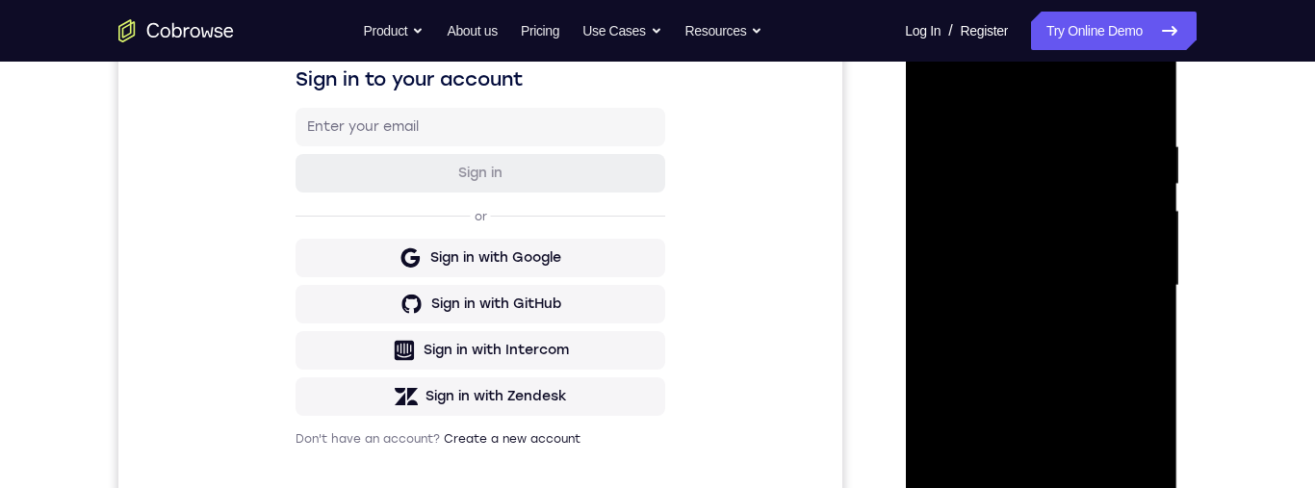
click at [1117, 219] on div at bounding box center [1041, 285] width 243 height 539
click at [1140, 214] on div at bounding box center [1041, 285] width 243 height 539
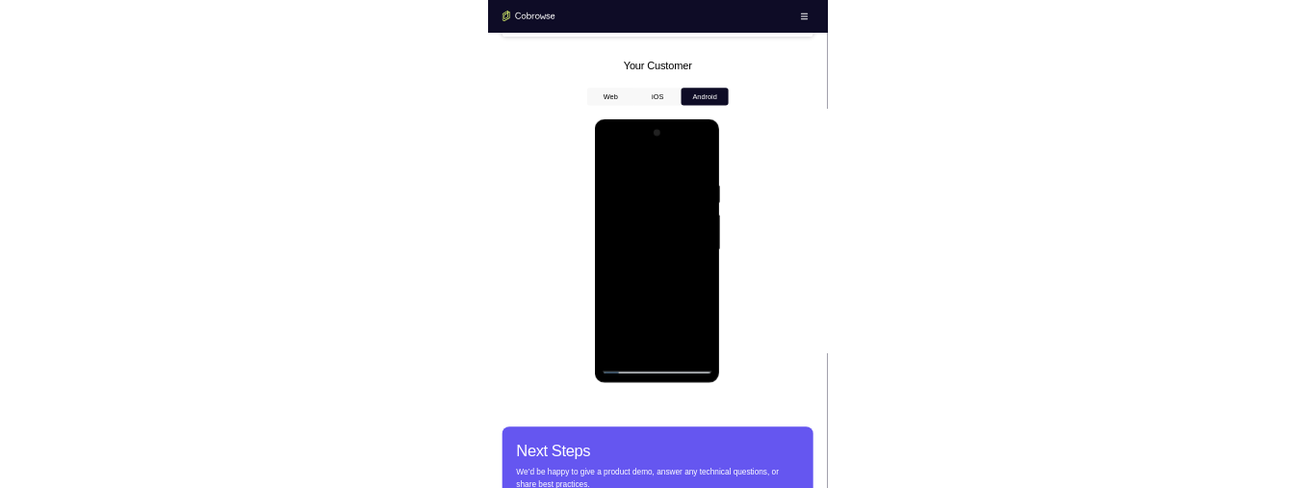
scroll to position [833, 0]
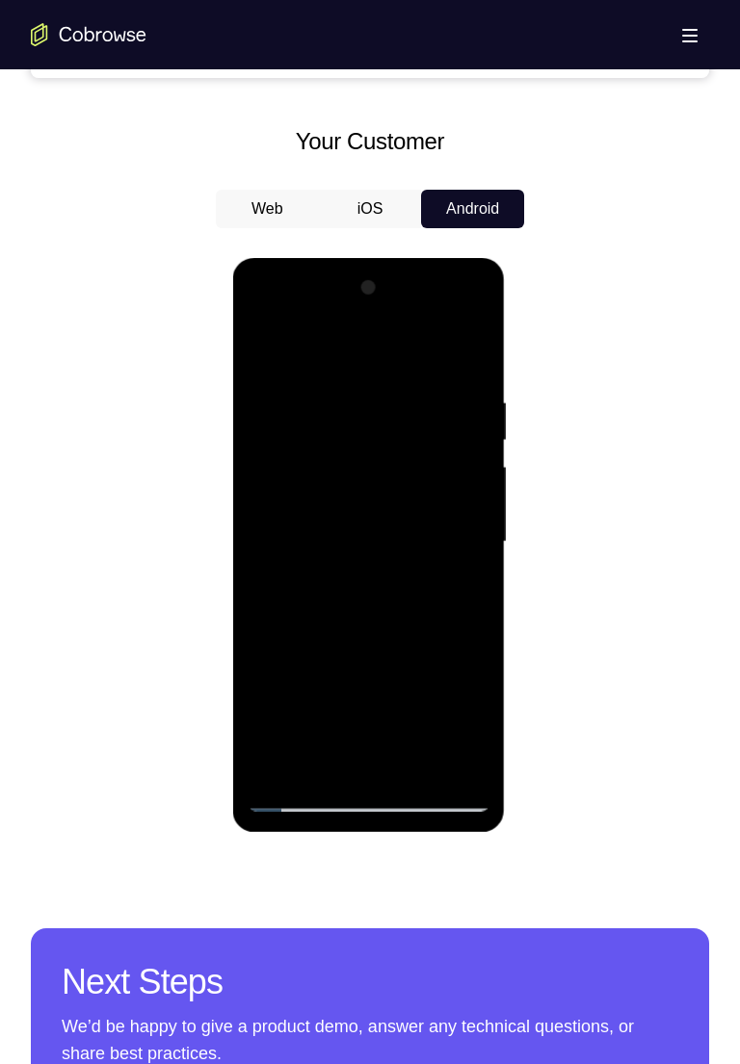
click at [465, 353] on div at bounding box center [368, 542] width 243 height 539
click at [470, 360] on div at bounding box center [368, 542] width 243 height 539
click at [468, 353] on div at bounding box center [368, 542] width 243 height 539
click at [469, 358] on div at bounding box center [368, 542] width 243 height 539
click at [470, 357] on div at bounding box center [368, 542] width 243 height 539
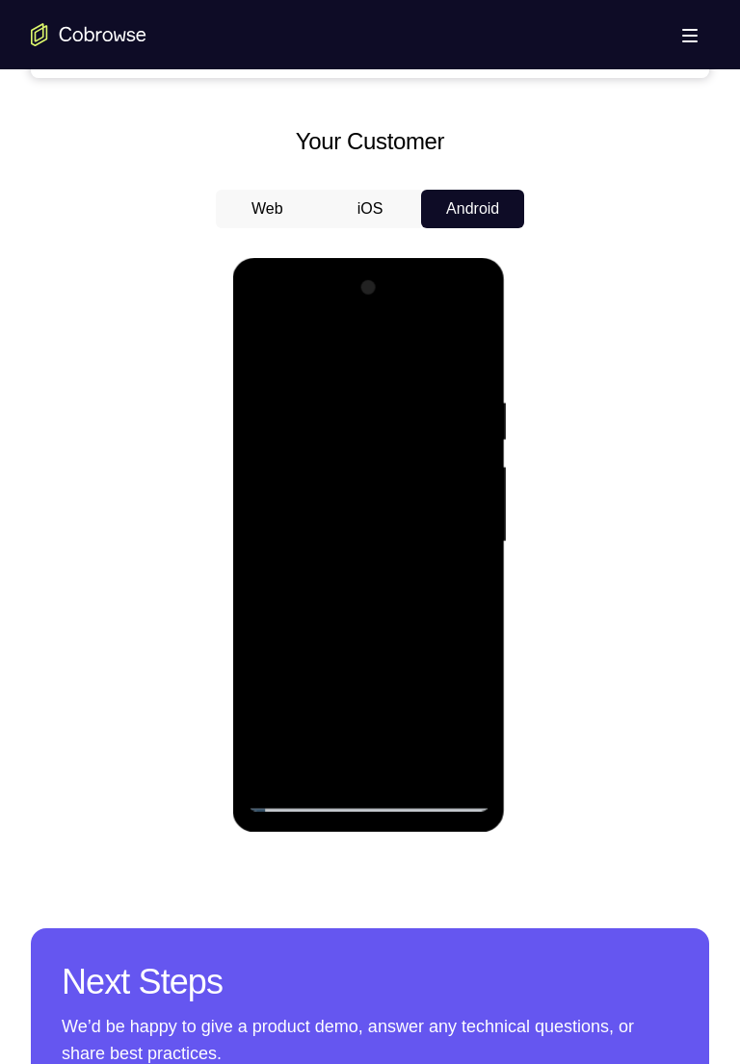
click at [466, 353] on div at bounding box center [368, 542] width 243 height 539
click at [473, 350] on div at bounding box center [368, 542] width 243 height 539
click at [471, 353] on div at bounding box center [368, 542] width 243 height 539
click at [477, 355] on div at bounding box center [368, 542] width 243 height 539
click at [474, 487] on div at bounding box center [368, 542] width 243 height 539
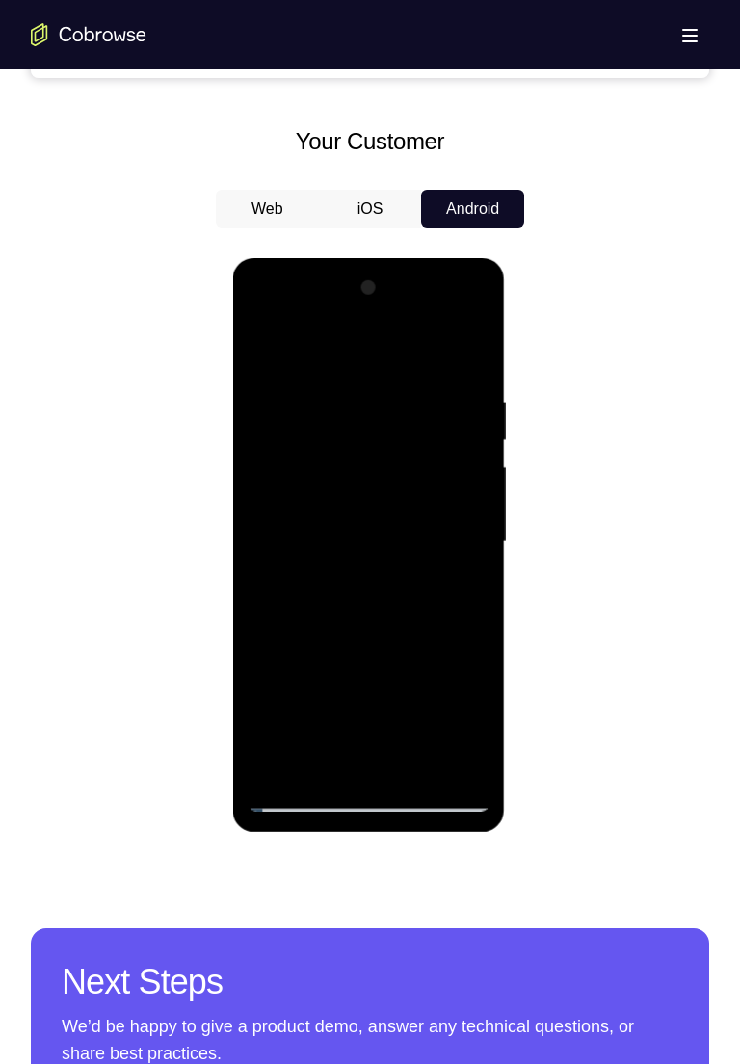
click at [457, 487] on div at bounding box center [368, 542] width 243 height 539
click at [419, 359] on div at bounding box center [368, 542] width 243 height 539
click at [296, 487] on div at bounding box center [368, 542] width 243 height 539
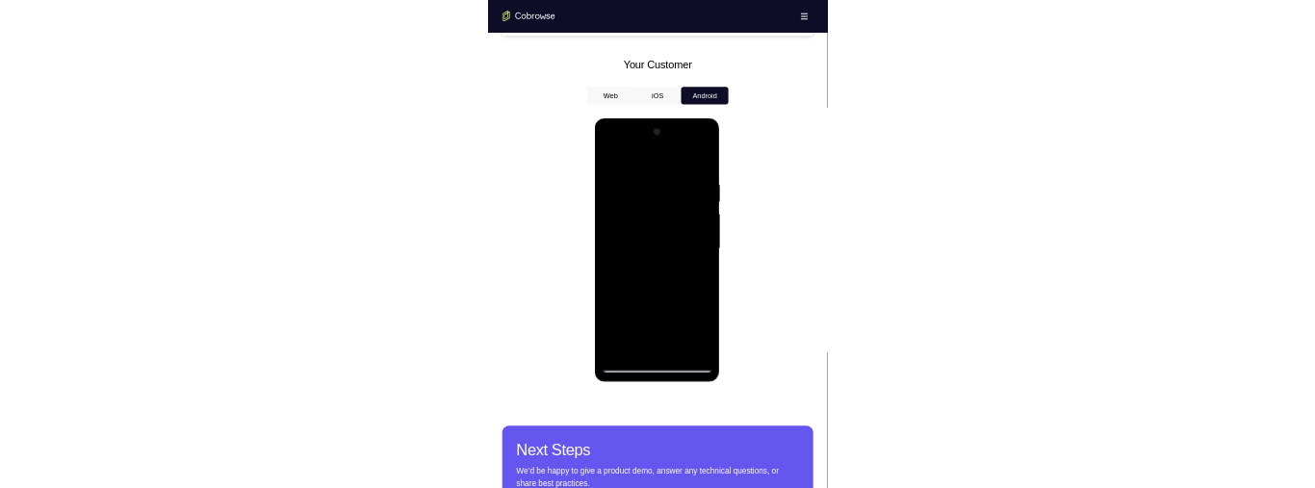
click at [817, 299] on div at bounding box center [730, 401] width 243 height 539
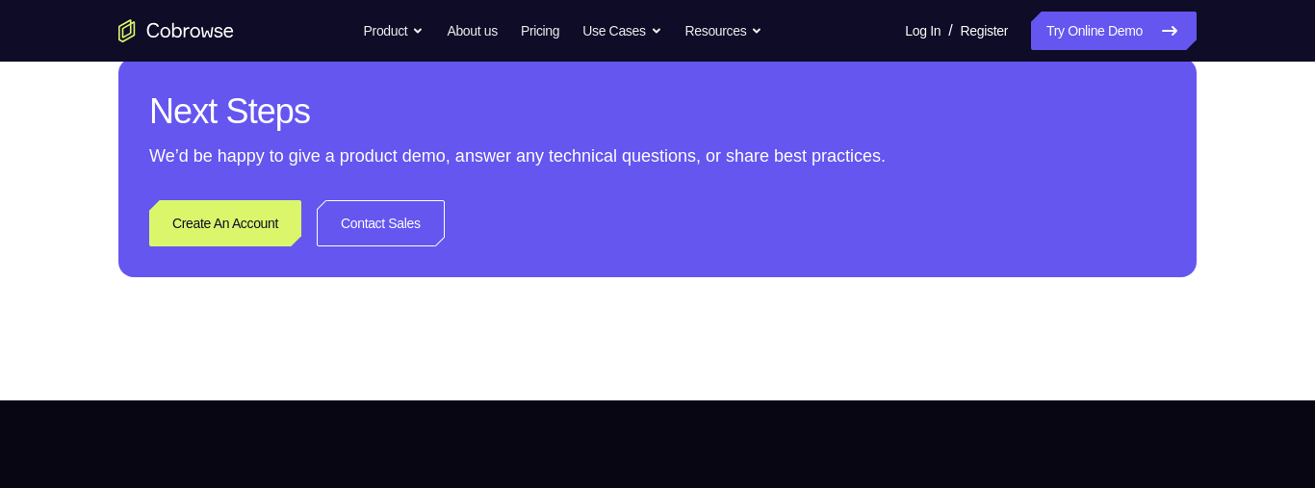
click at [1000, 247] on div "Create An Account Contact Sales" at bounding box center [657, 223] width 1017 height 46
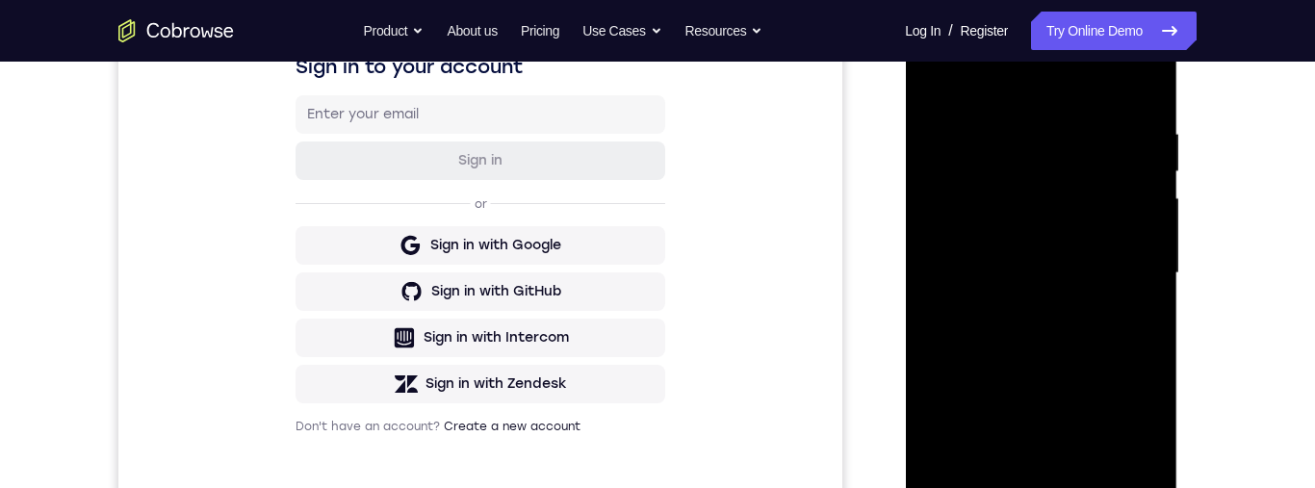
scroll to position [319, 0]
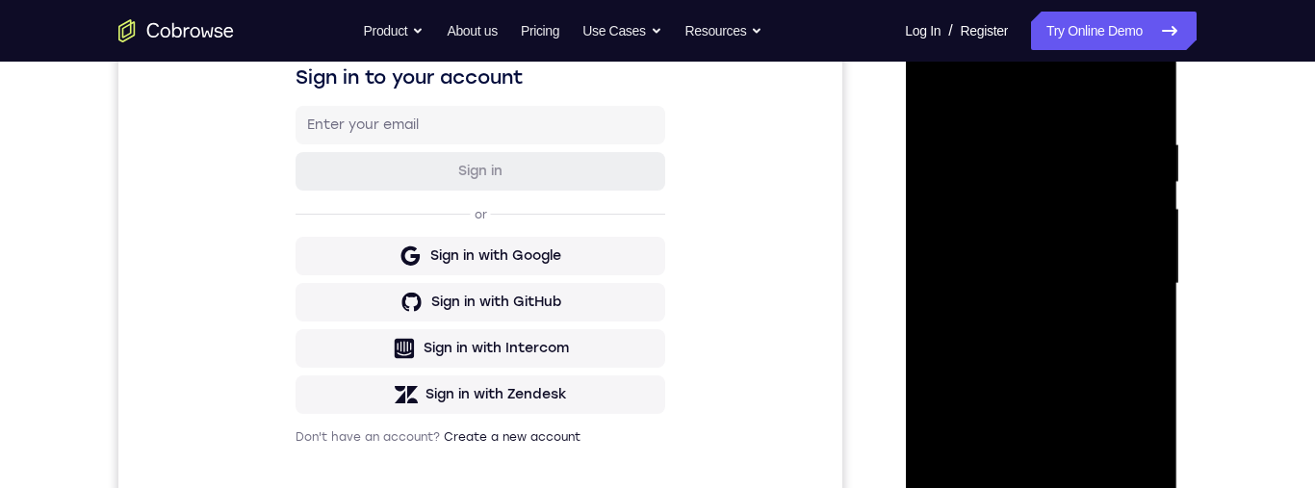
click at [1144, 101] on div at bounding box center [1041, 283] width 243 height 539
click at [1141, 98] on div at bounding box center [1041, 283] width 243 height 539
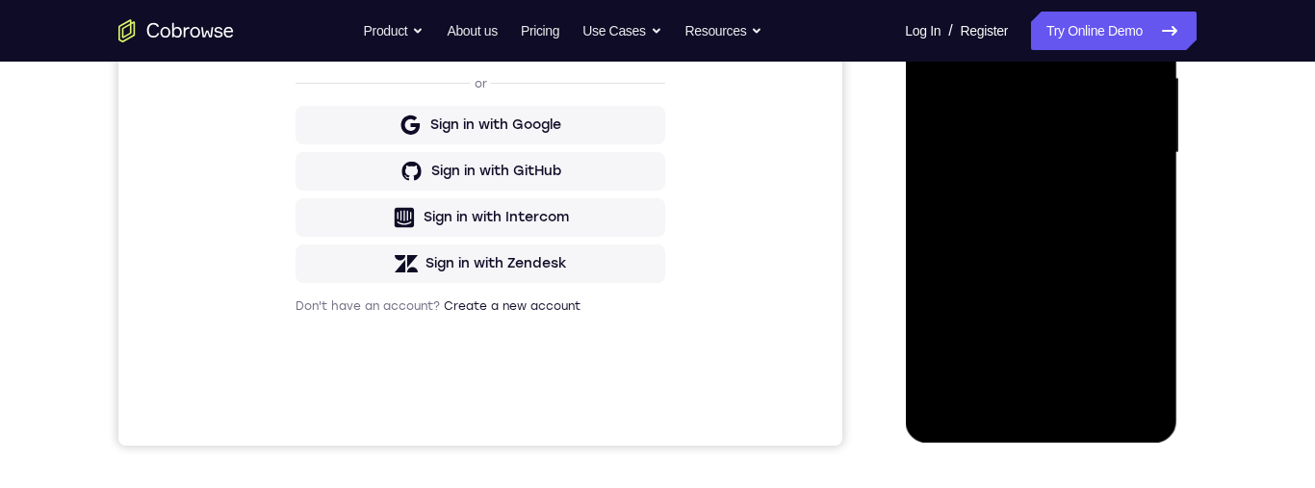
scroll to position [451, 0]
click at [1115, 373] on div at bounding box center [1041, 152] width 243 height 539
click at [729, 372] on div "Sign in to your account Sign in or Sign in with Google Sign in with GitHub Sign…" at bounding box center [480, 122] width 724 height 645
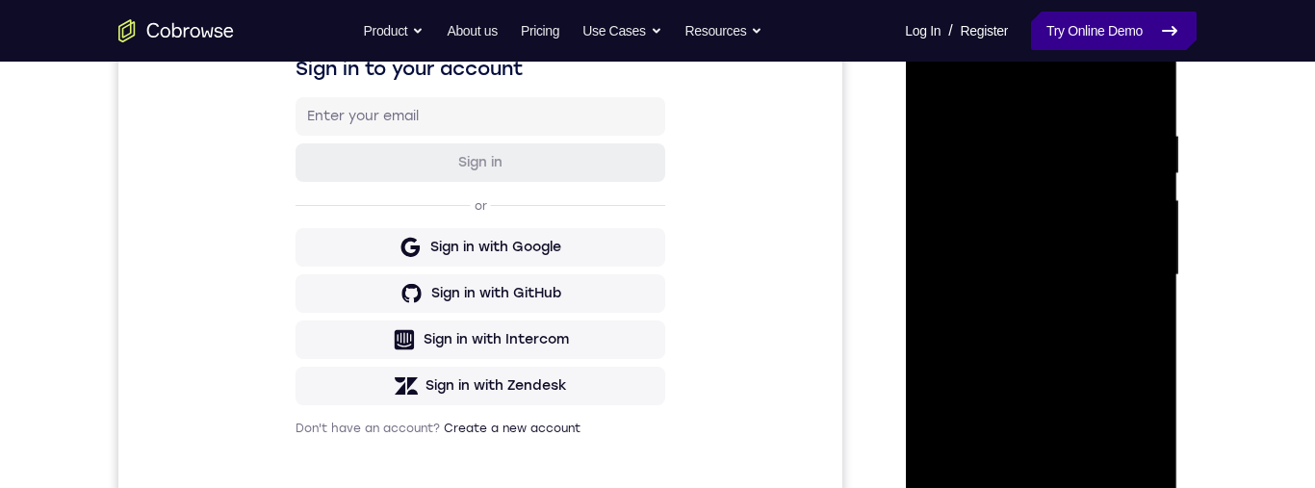
scroll to position [326, 0]
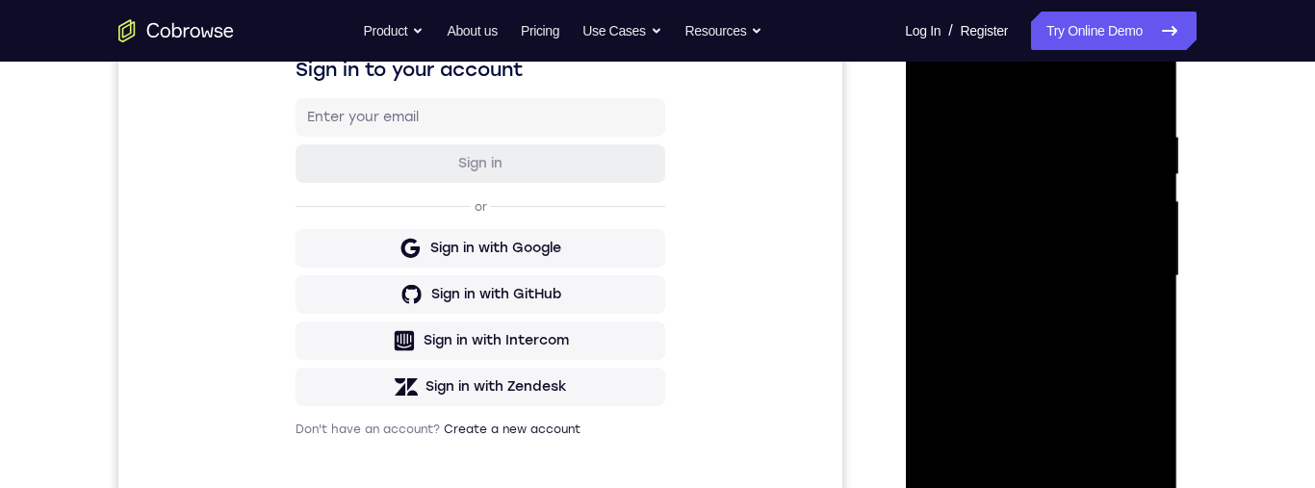
click at [1139, 89] on div at bounding box center [1041, 276] width 243 height 539
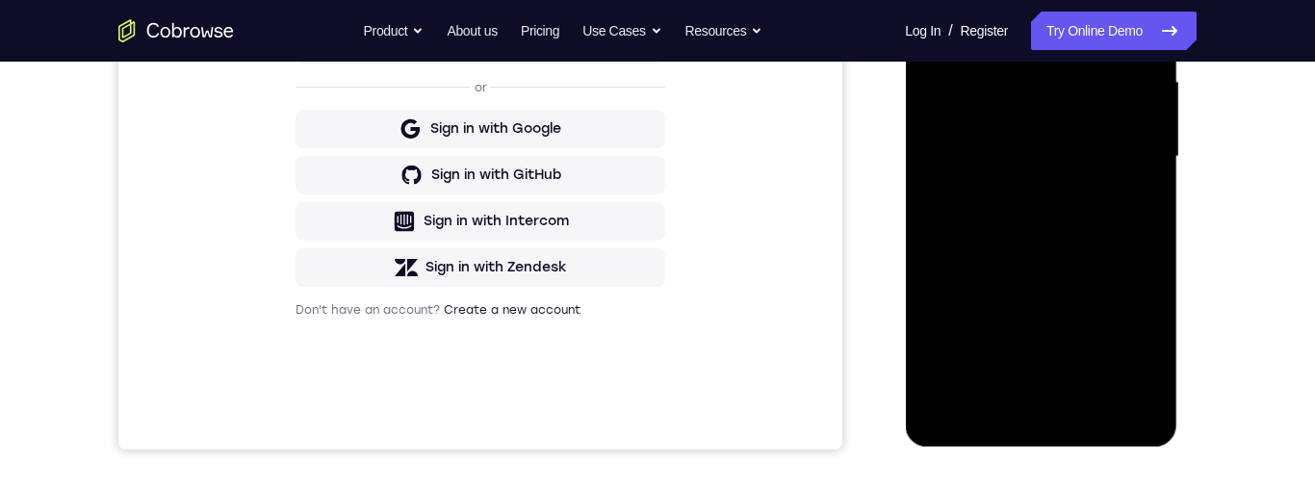
scroll to position [252, 0]
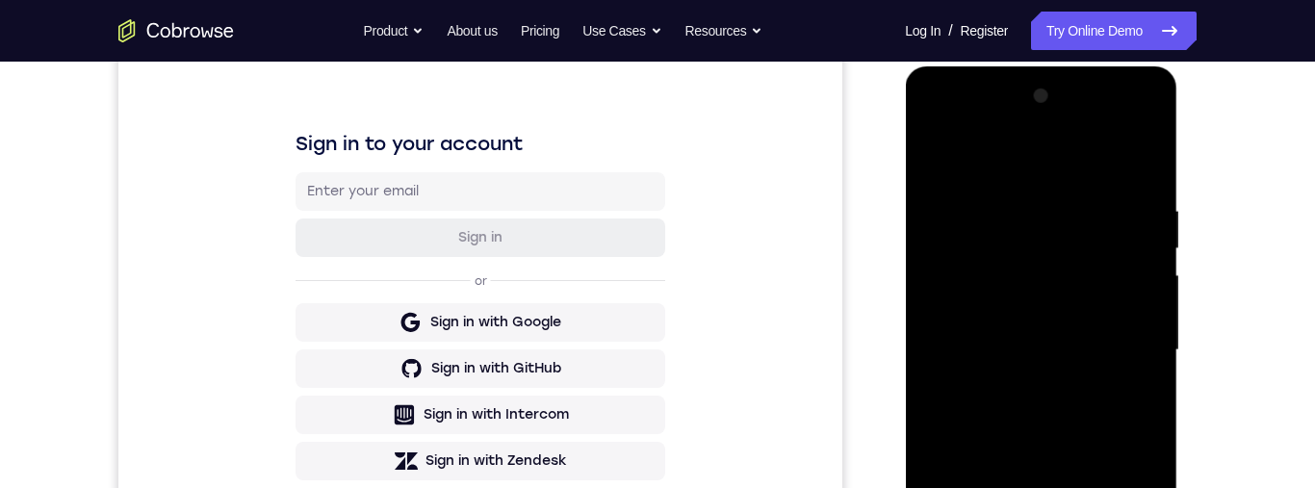
click at [1139, 161] on div at bounding box center [1041, 350] width 243 height 539
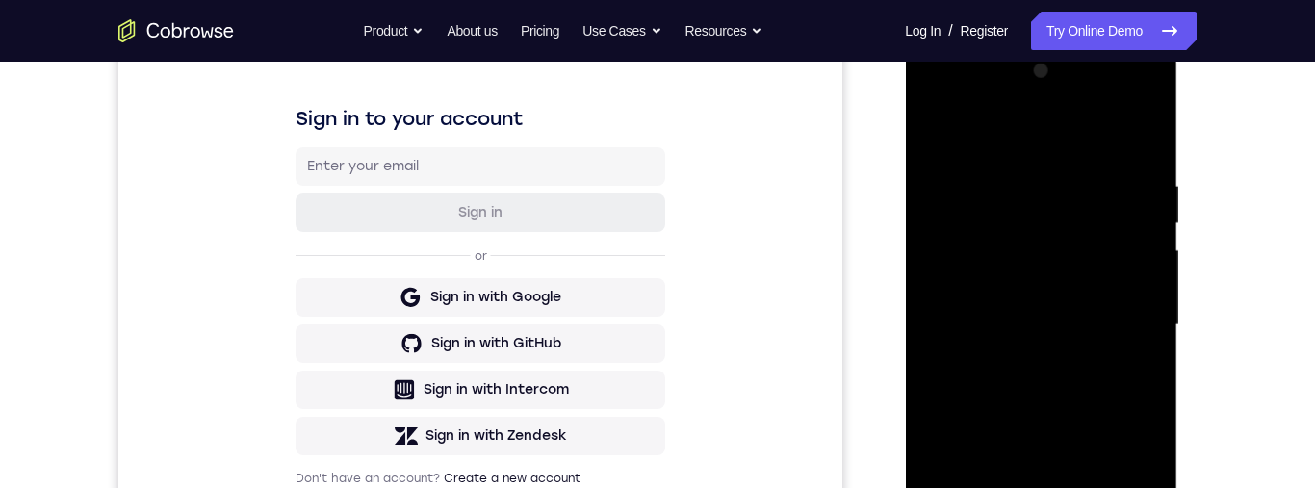
scroll to position [276, 0]
click at [1143, 136] on div at bounding box center [1041, 326] width 243 height 539
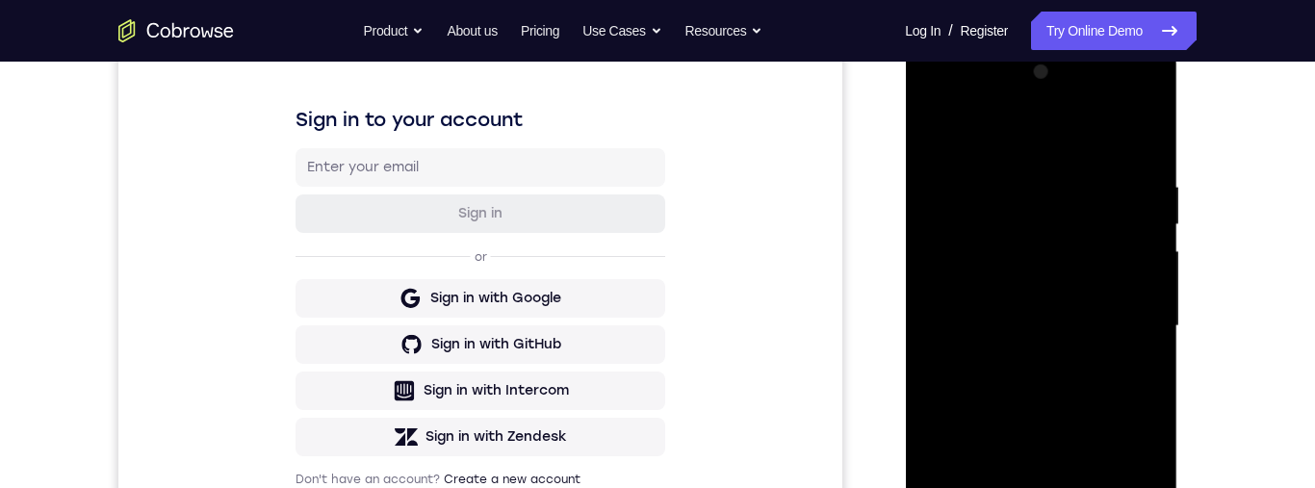
click at [1143, 136] on div at bounding box center [1041, 326] width 243 height 539
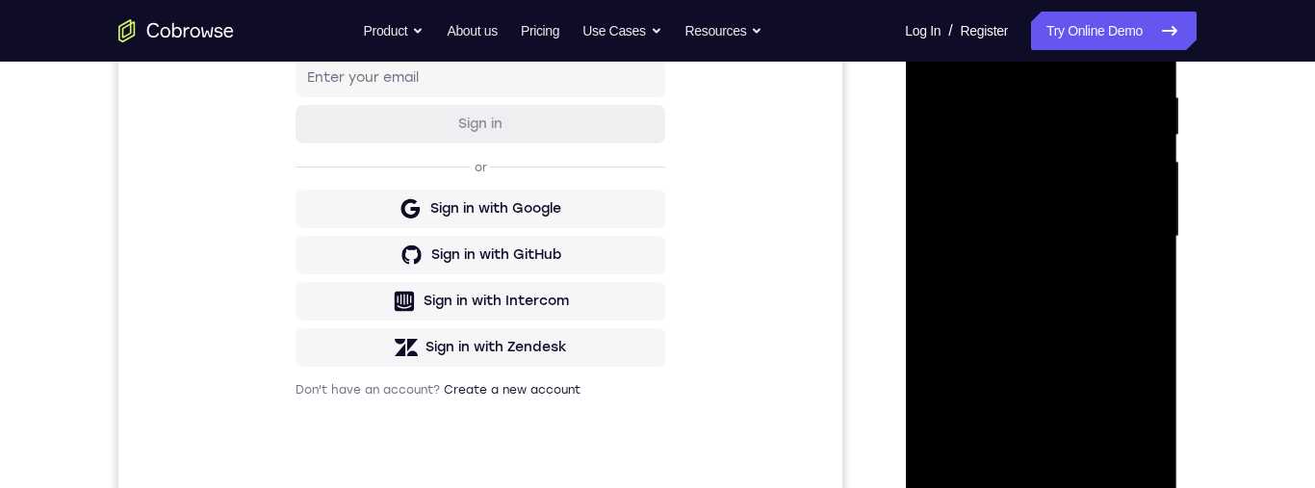
scroll to position [247, 0]
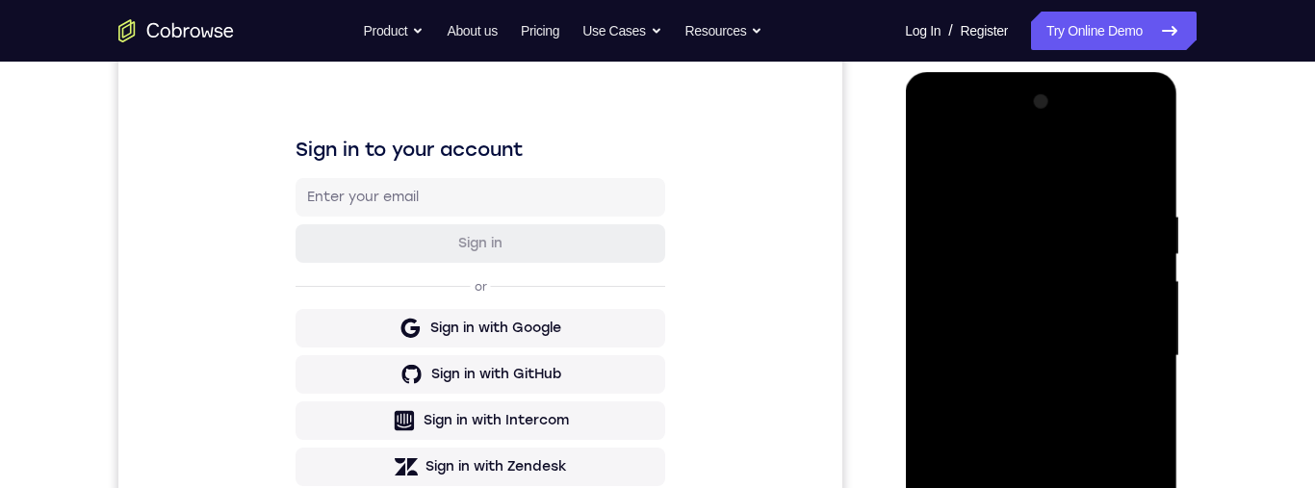
click at [1144, 168] on div at bounding box center [1041, 356] width 243 height 539
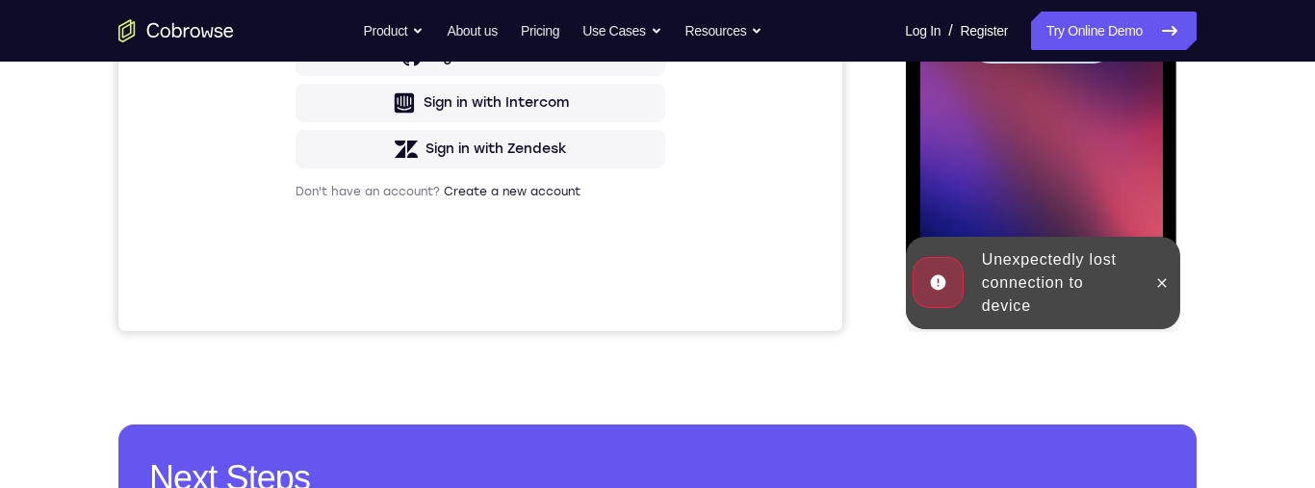
scroll to position [365, 0]
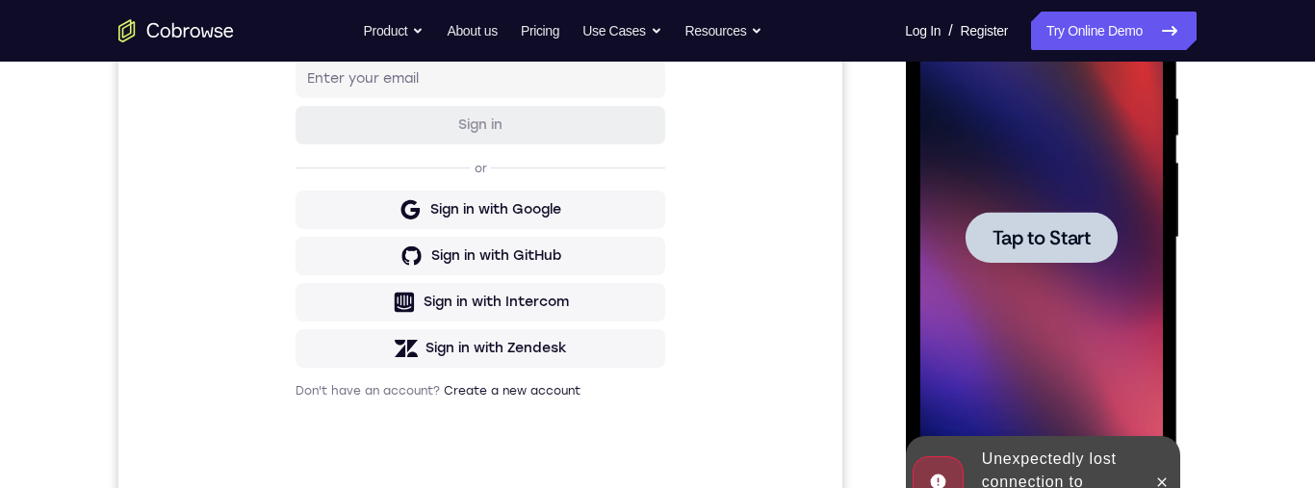
drag, startPoint x: 1144, startPoint y: 49, endPoint x: 941, endPoint y: 42, distance: 203.3
click at [964, 49] on div at bounding box center [1041, 237] width 243 height 539
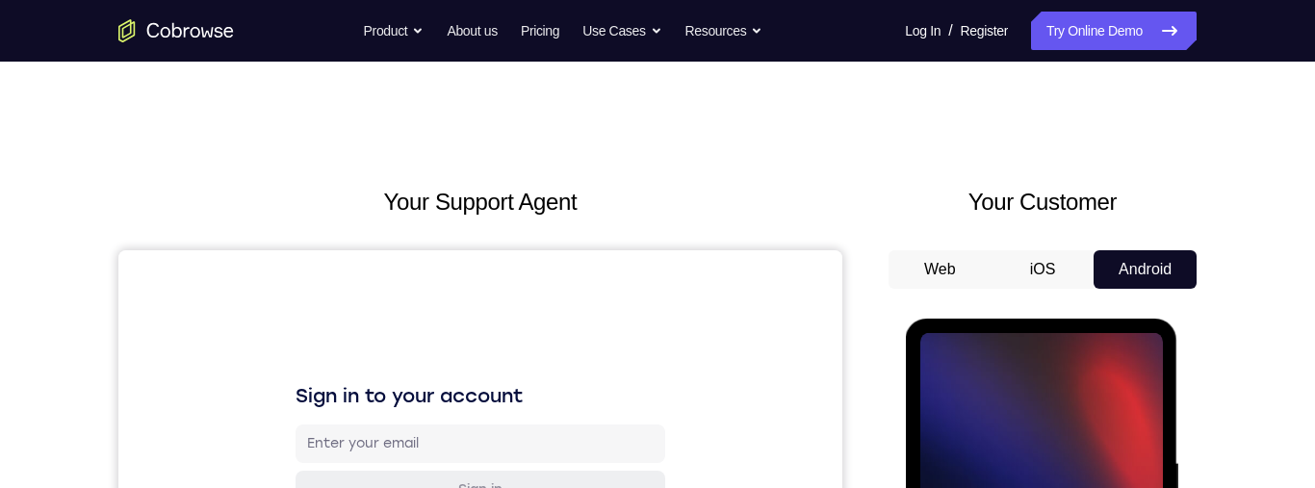
scroll to position [94, 0]
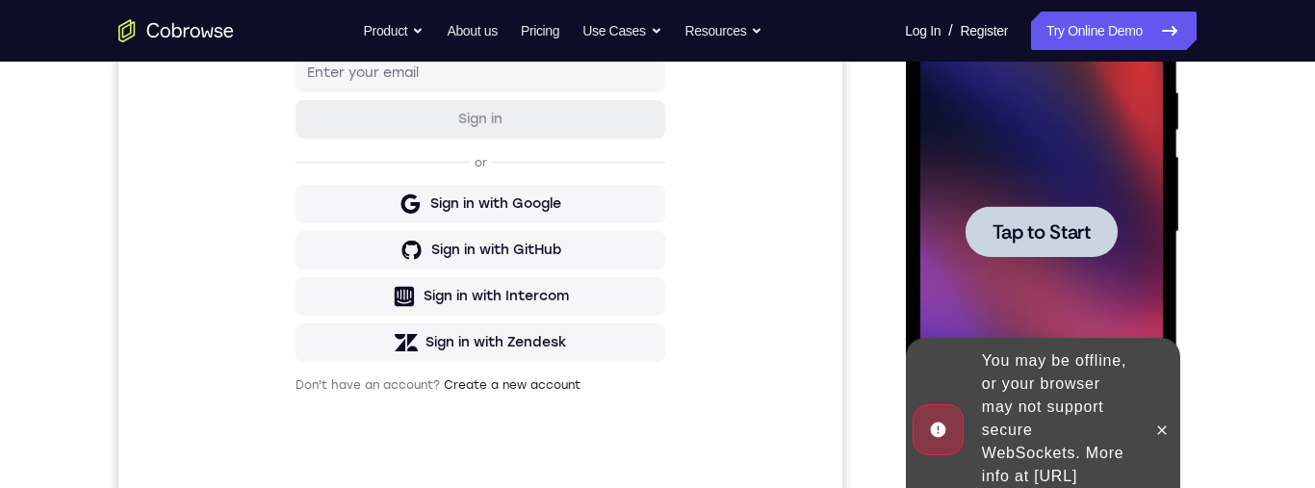
click at [1064, 218] on div at bounding box center [1041, 231] width 152 height 51
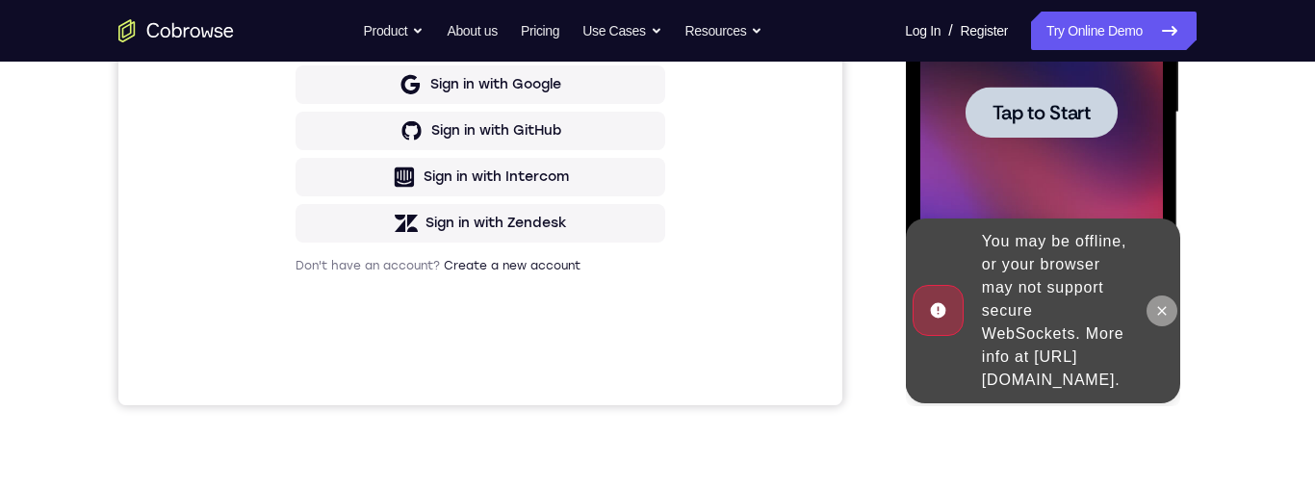
click at [1171, 312] on button at bounding box center [1161, 311] width 31 height 31
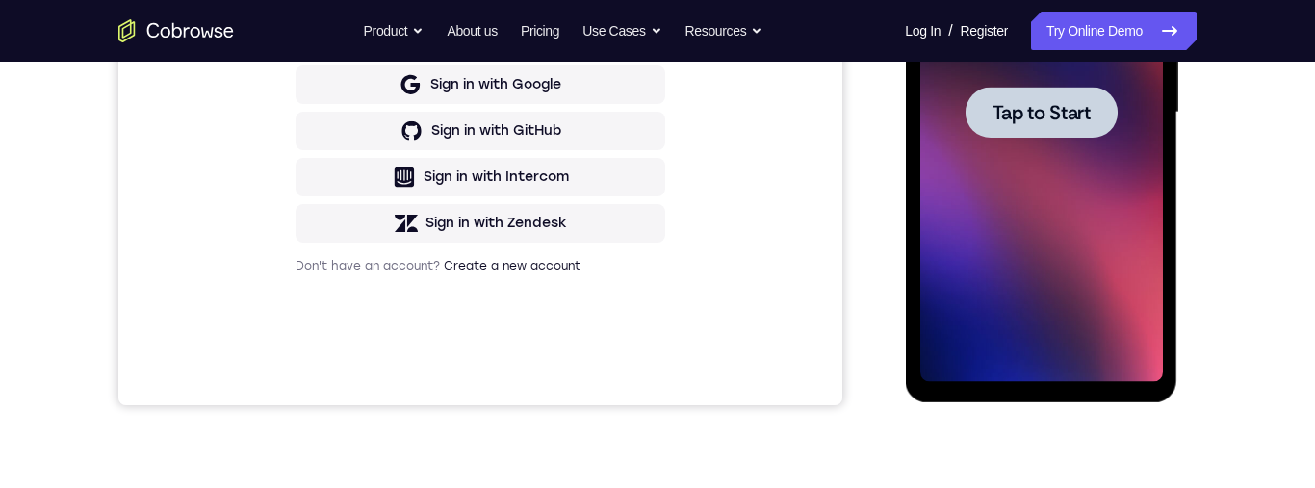
click at [1052, 97] on div at bounding box center [1041, 112] width 152 height 51
click at [1077, 118] on span "Tap to Start" at bounding box center [1041, 112] width 98 height 19
click at [1060, 118] on span "Tap to Start" at bounding box center [1041, 112] width 98 height 19
click at [1031, 127] on div at bounding box center [1041, 112] width 152 height 51
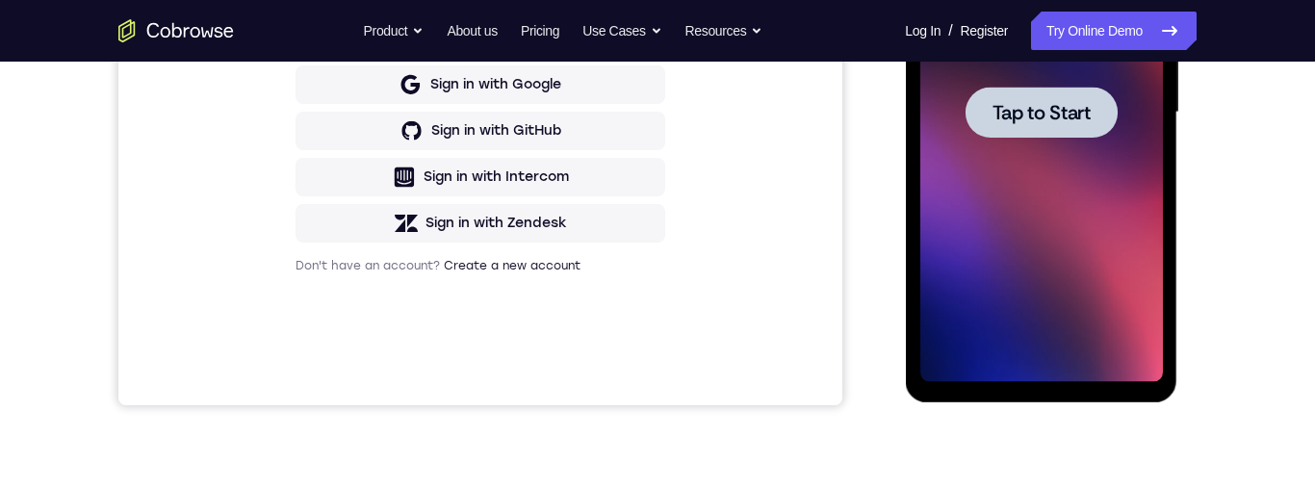
click at [1031, 127] on div at bounding box center [1041, 112] width 152 height 51
